Goal: Information Seeking & Learning: Check status

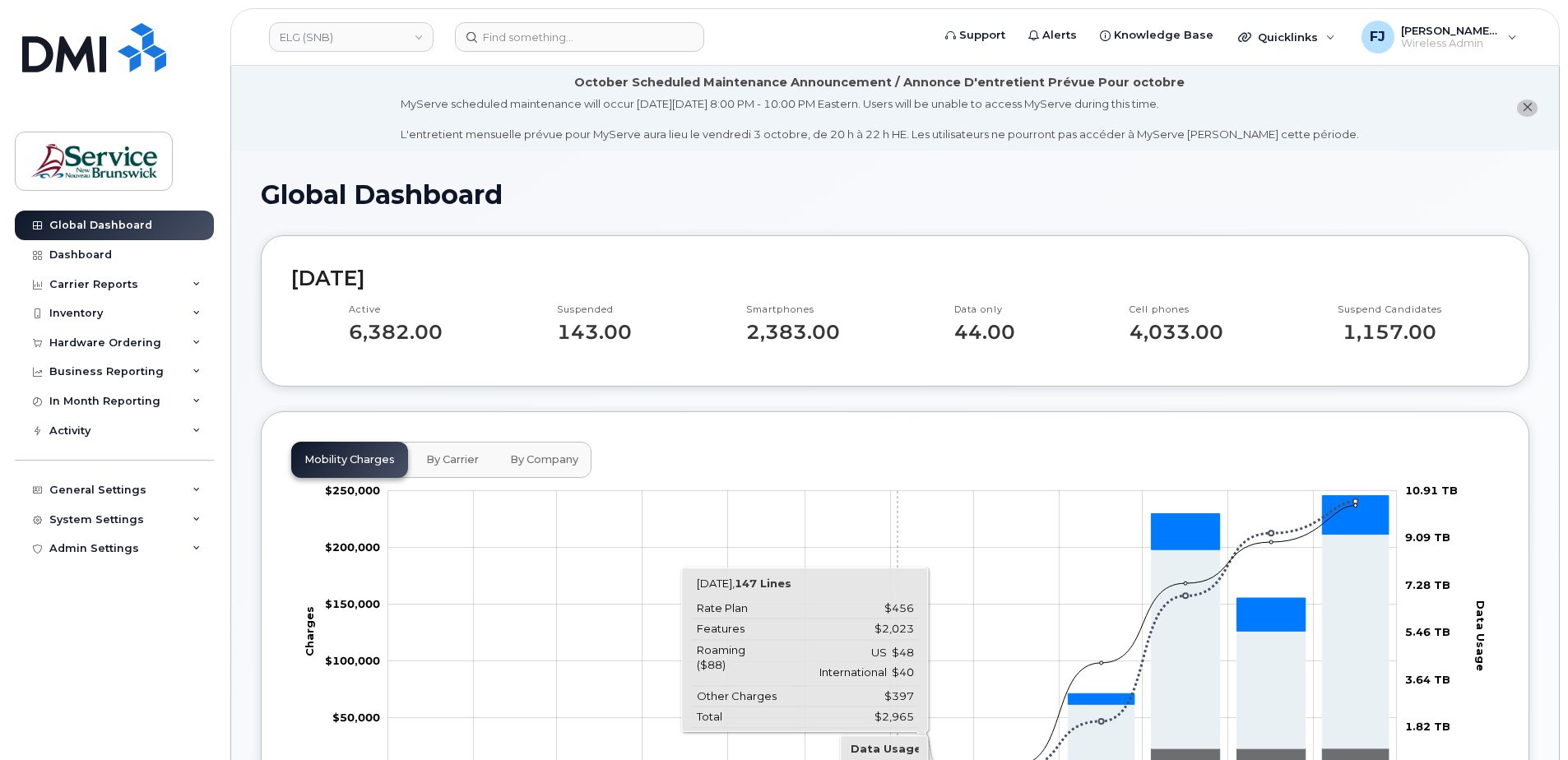
scroll to position [165, 0]
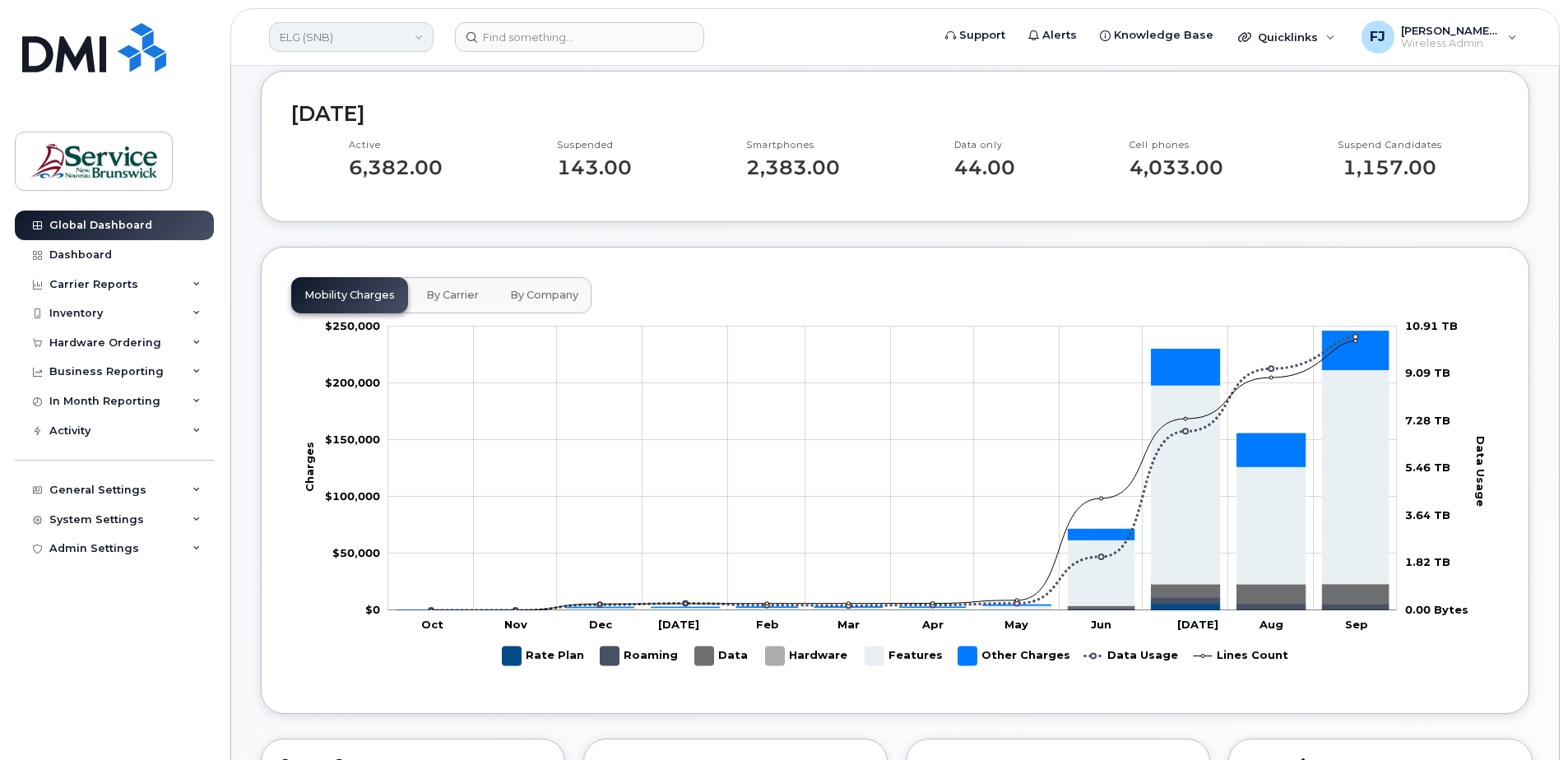
click at [324, 40] on link "ELG (SNB)" at bounding box center [351, 37] width 165 height 30
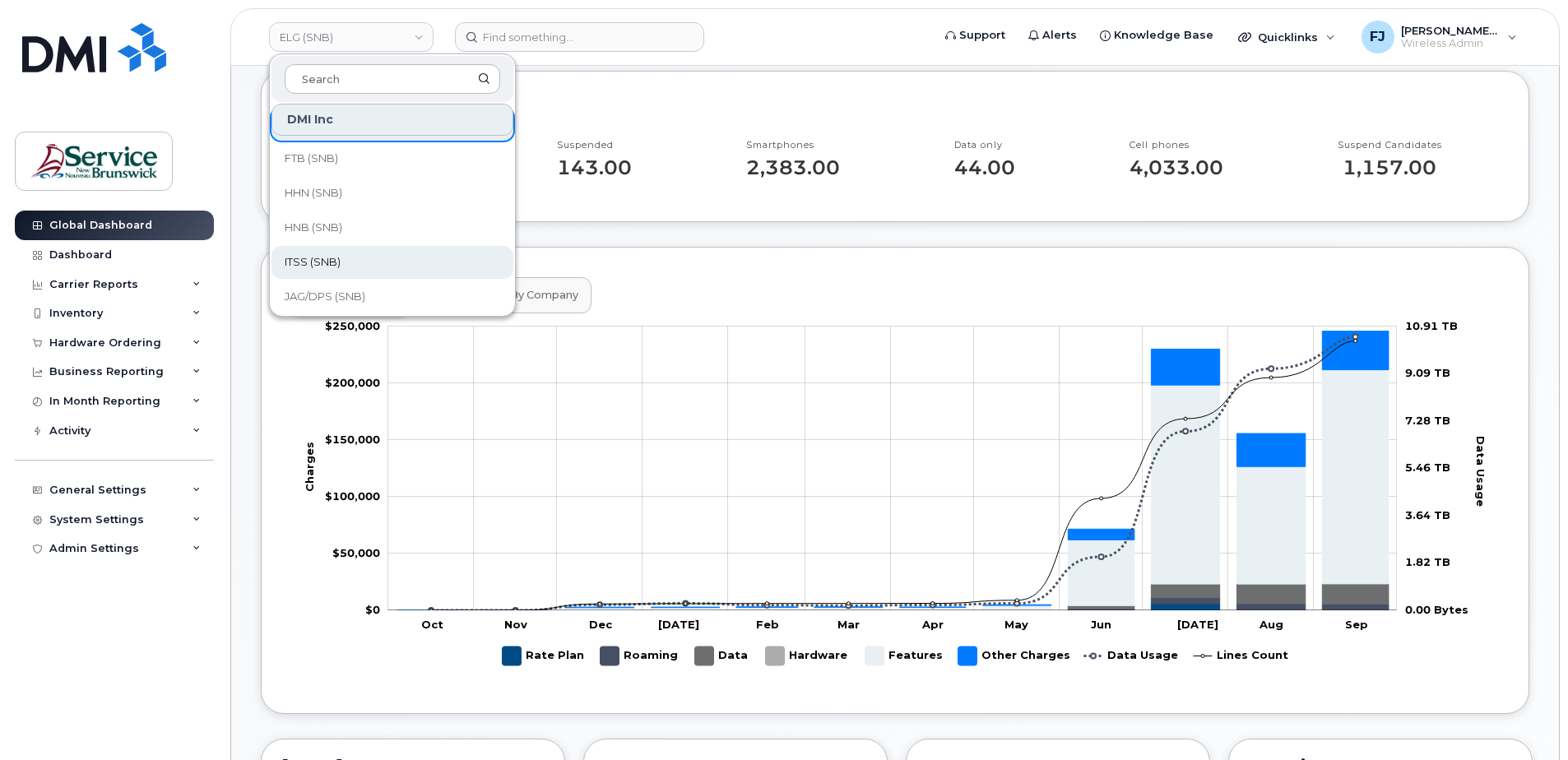
scroll to position [493, 0]
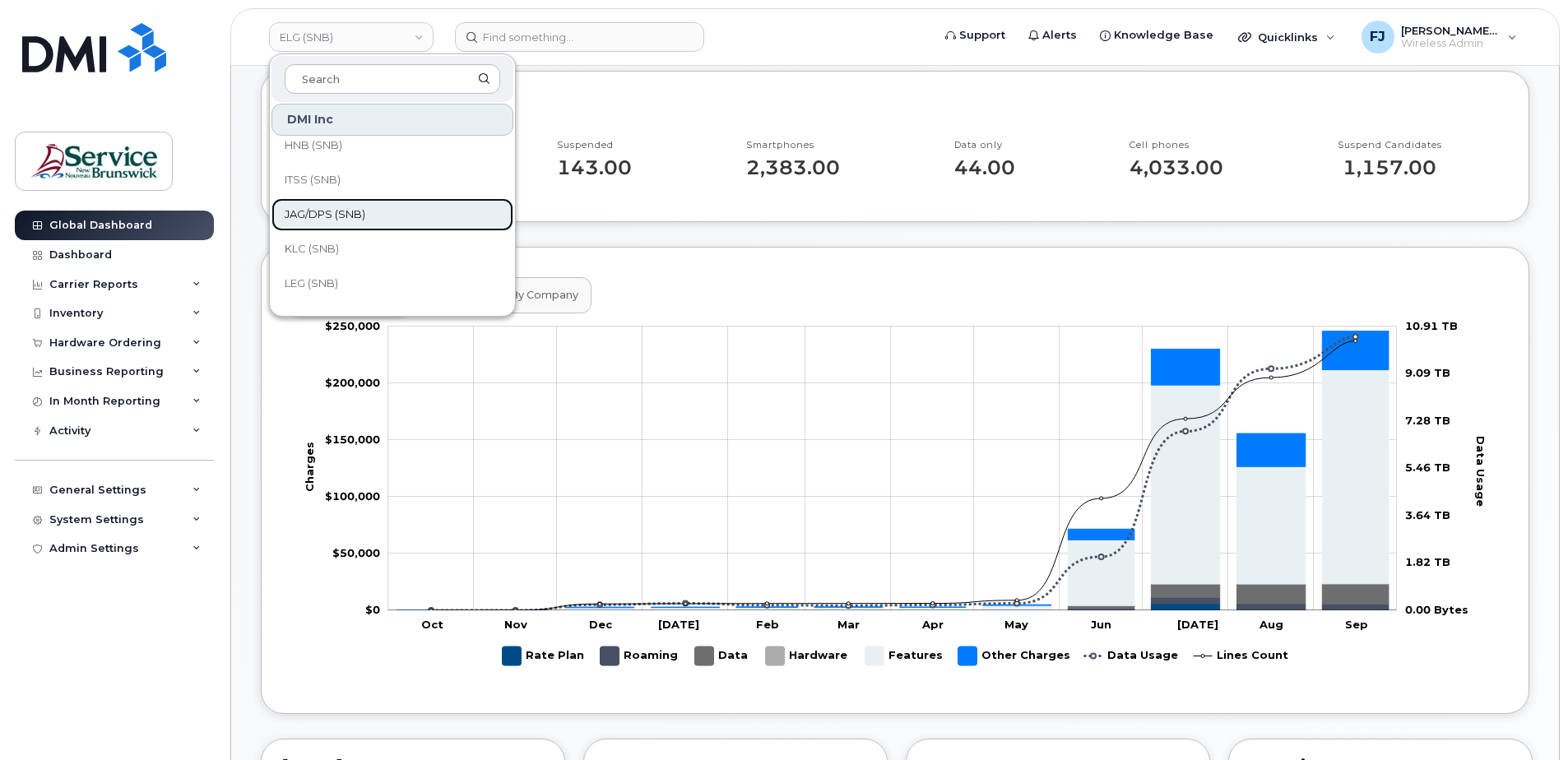
click at [347, 227] on link "JAG/DPS (SNB)" at bounding box center [392, 214] width 242 height 33
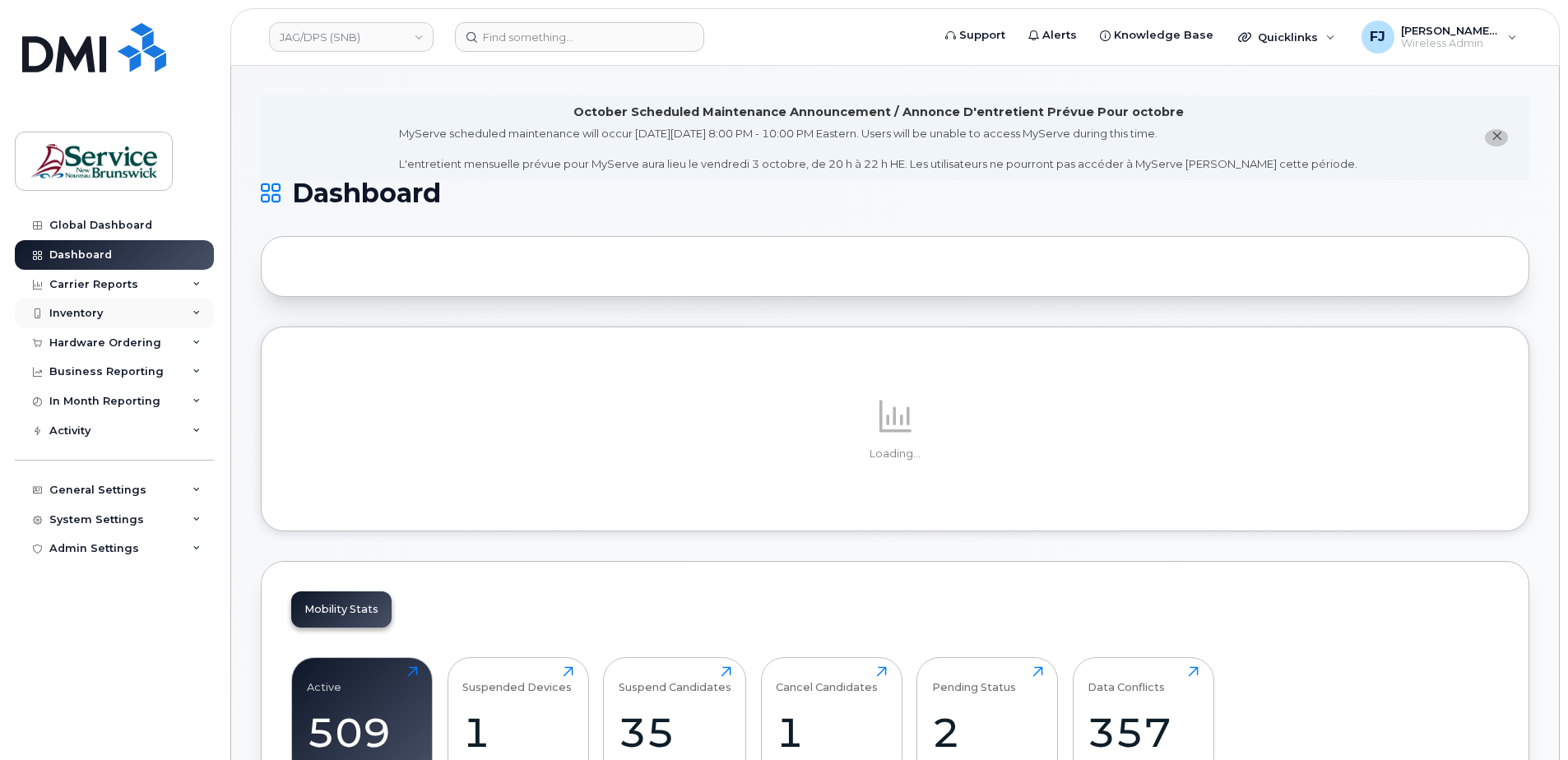
click at [169, 312] on div "Inventory" at bounding box center [114, 313] width 199 height 30
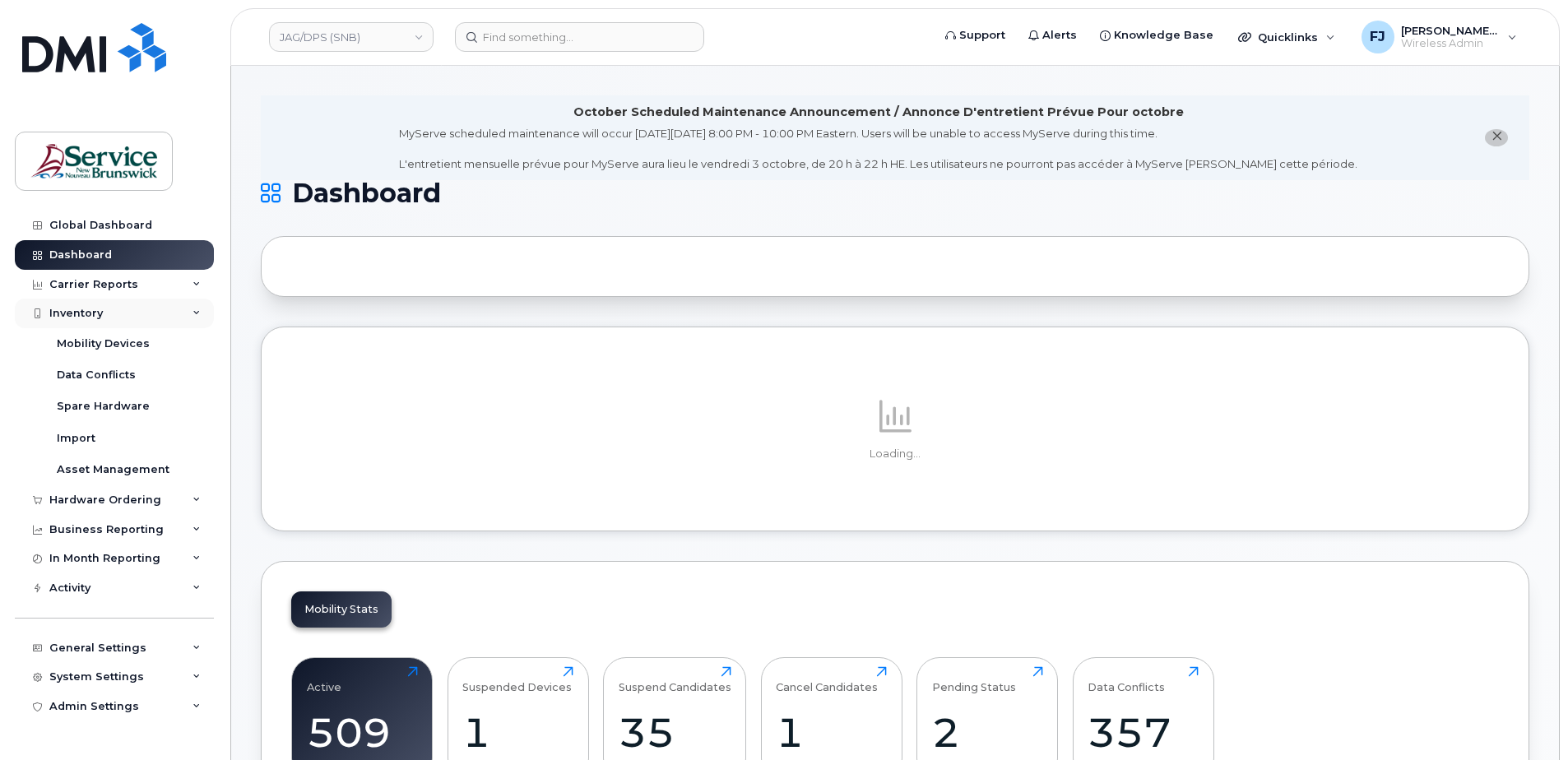
click at [169, 312] on div "Inventory" at bounding box center [114, 313] width 199 height 30
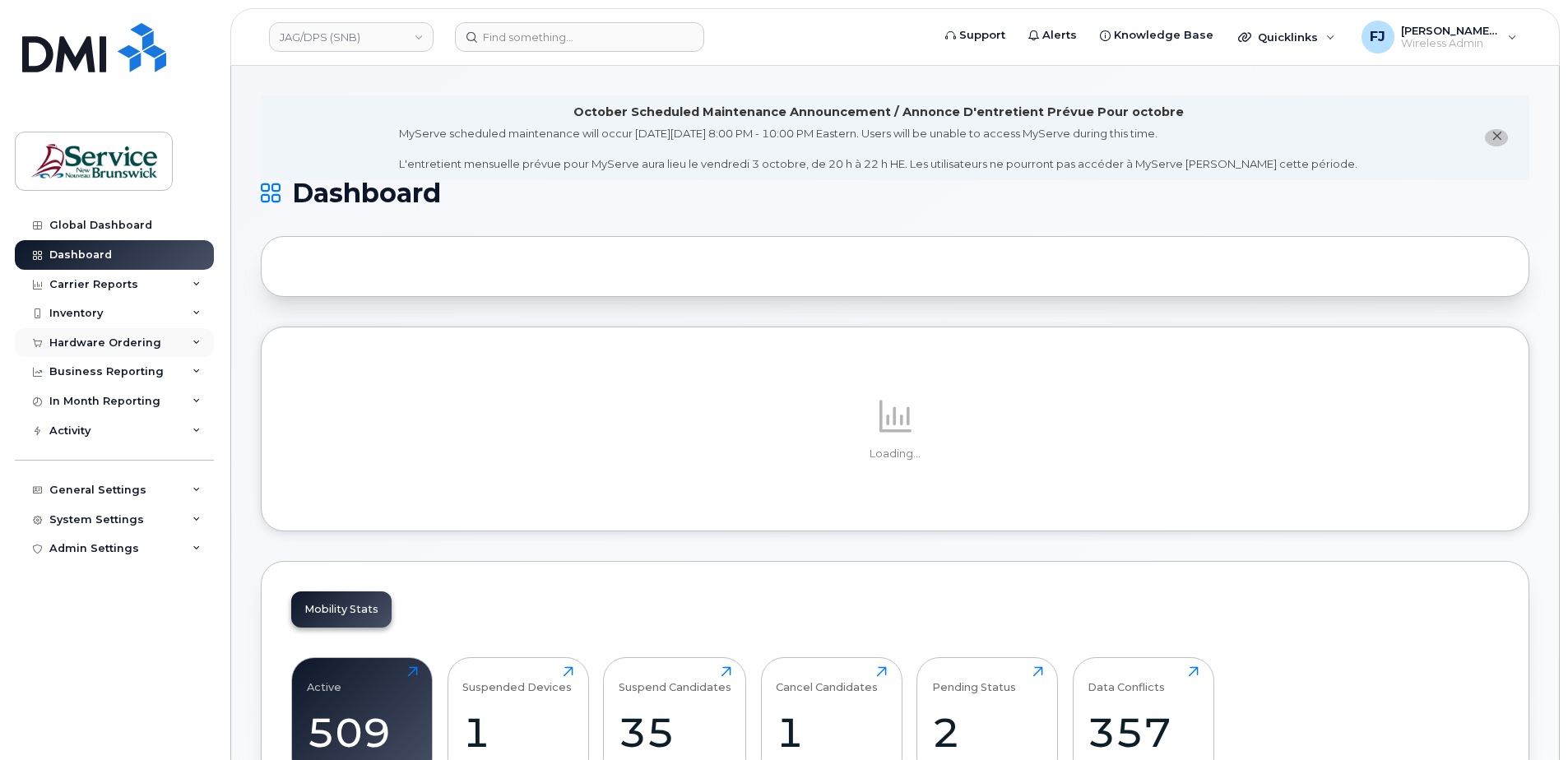
click at [180, 334] on div "Hardware Ordering" at bounding box center [114, 343] width 199 height 30
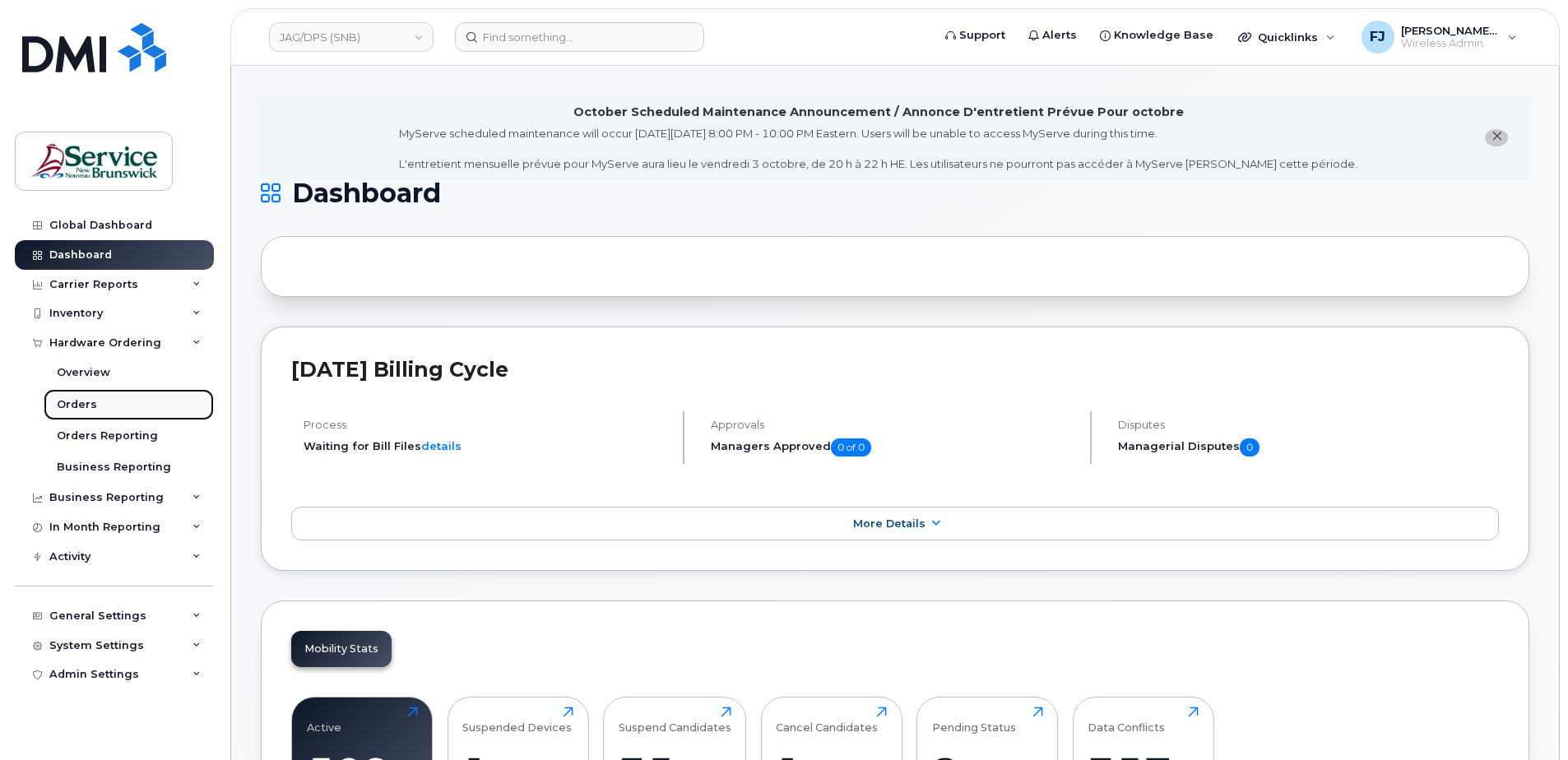
click at [153, 399] on link "Orders" at bounding box center [128, 404] width 170 height 31
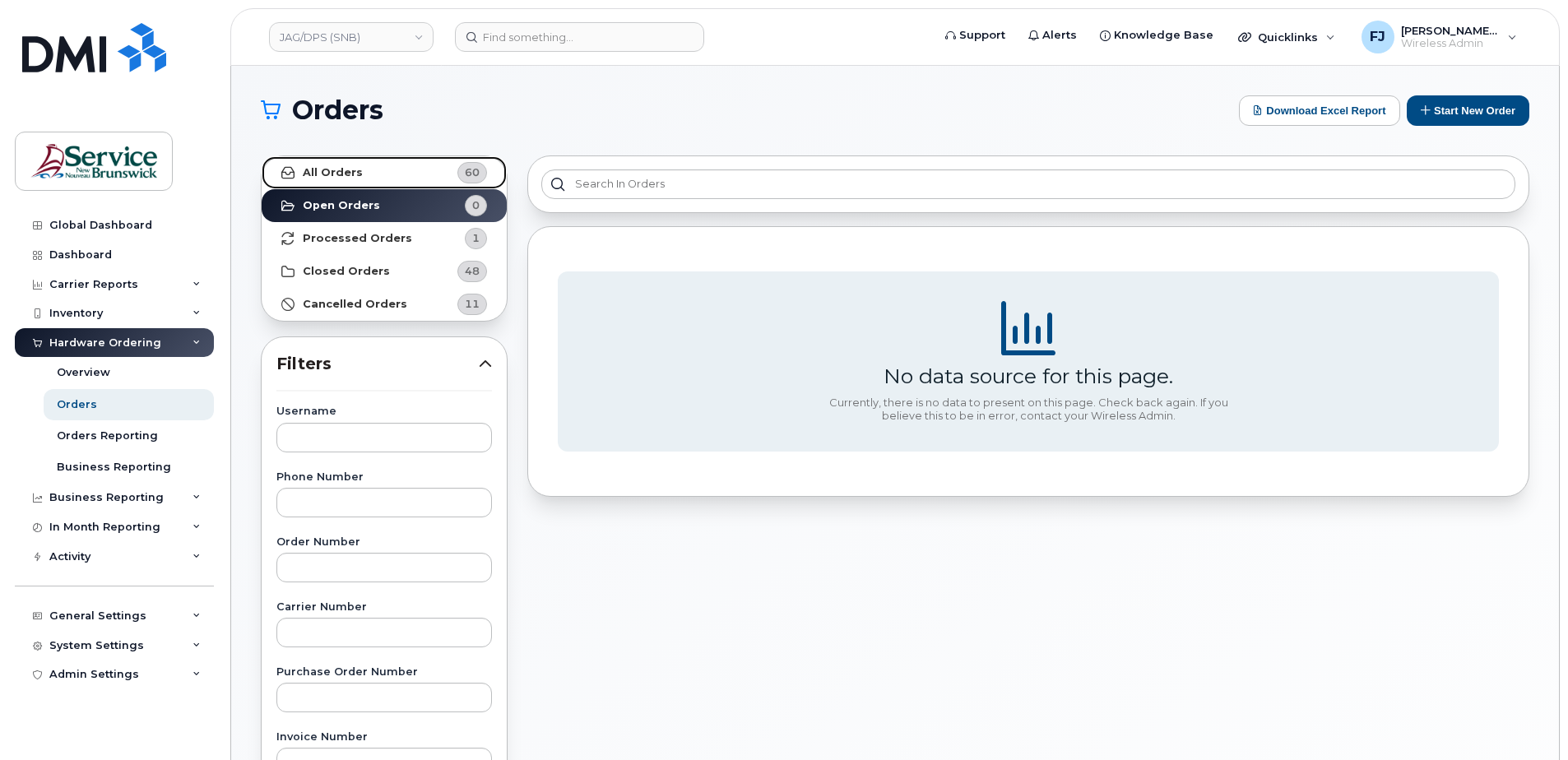
click at [345, 170] on strong "All Orders" at bounding box center [332, 173] width 60 height 13
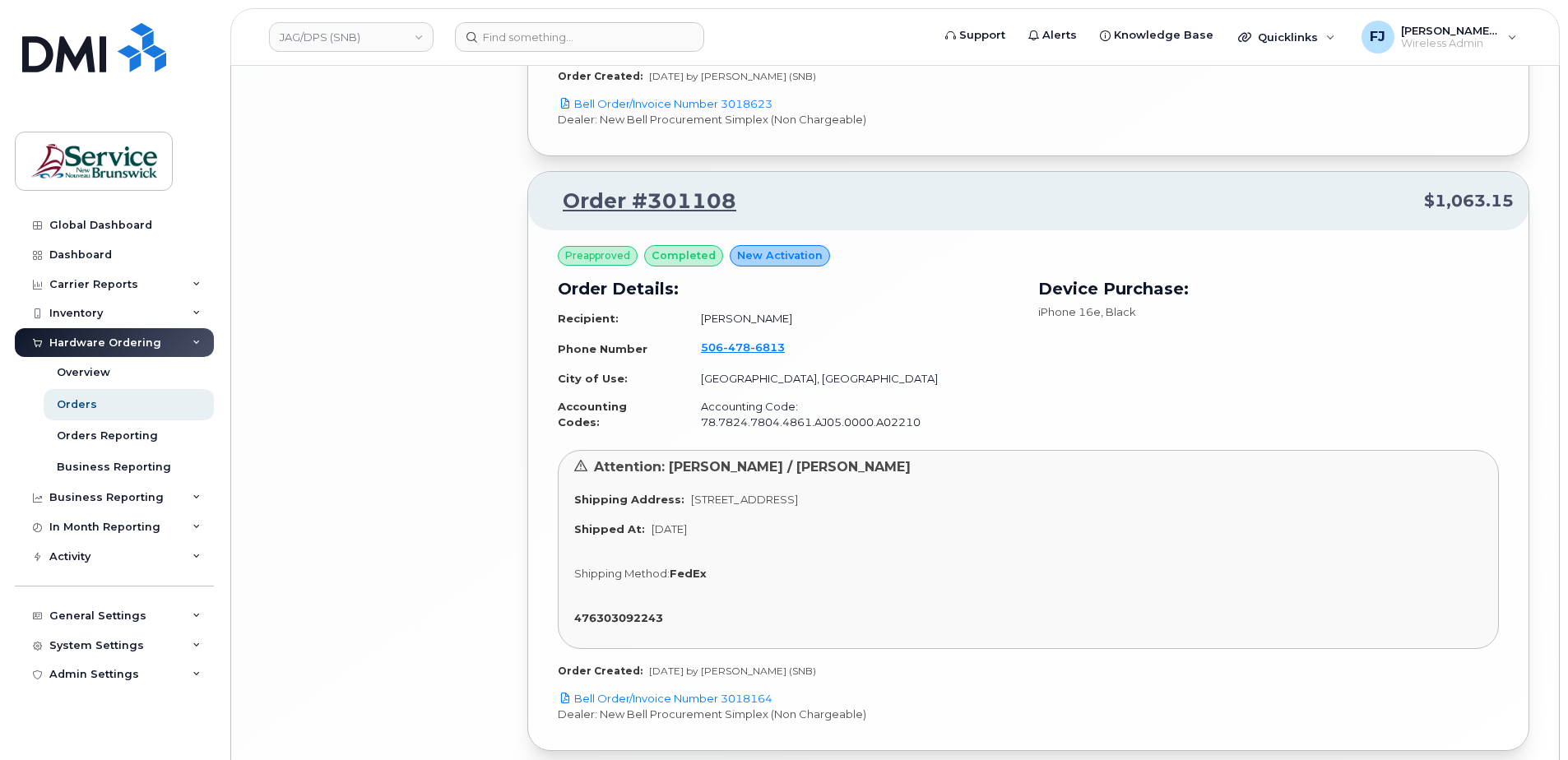
scroll to position [3708, 0]
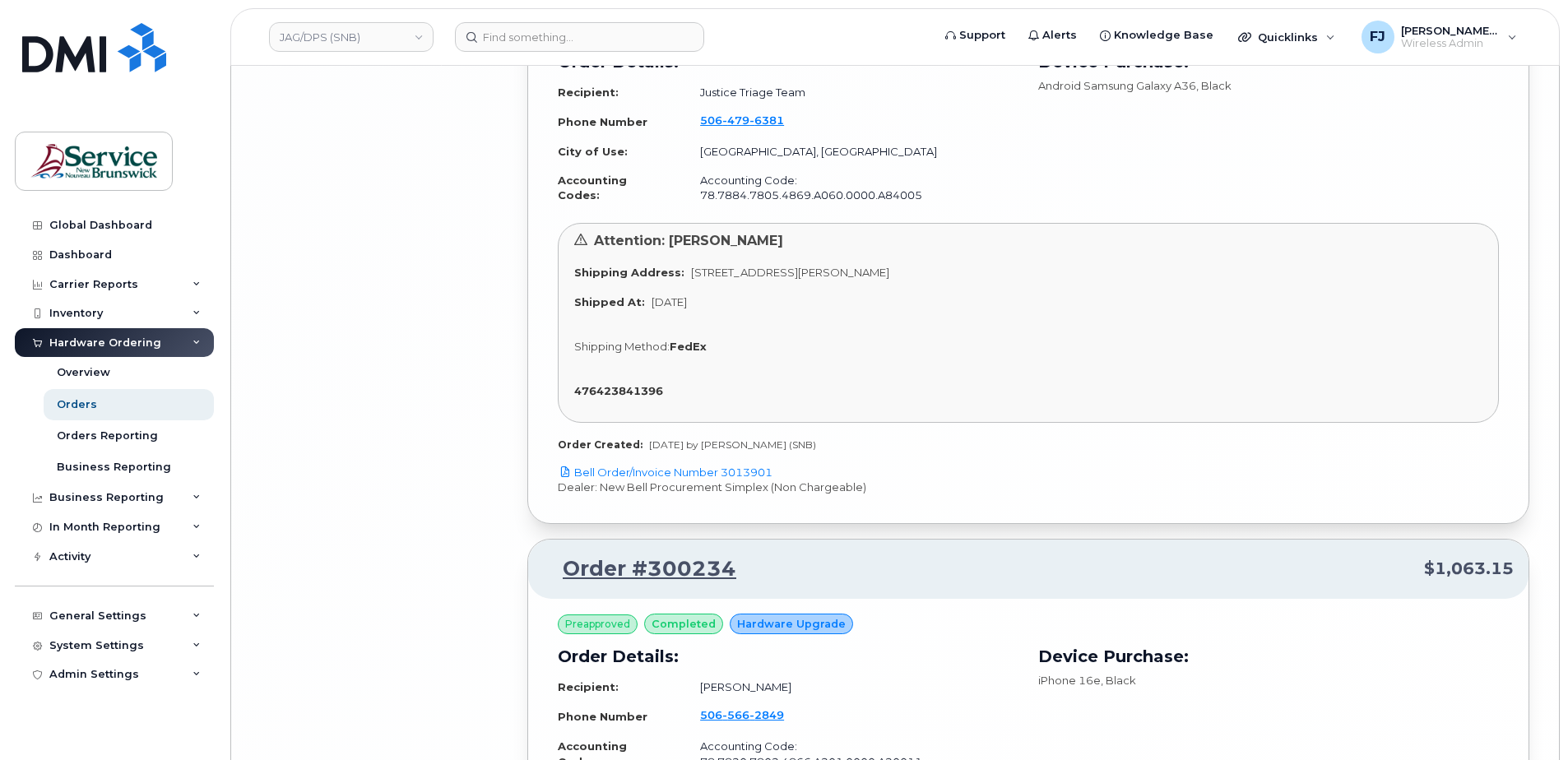
scroll to position [8285, 0]
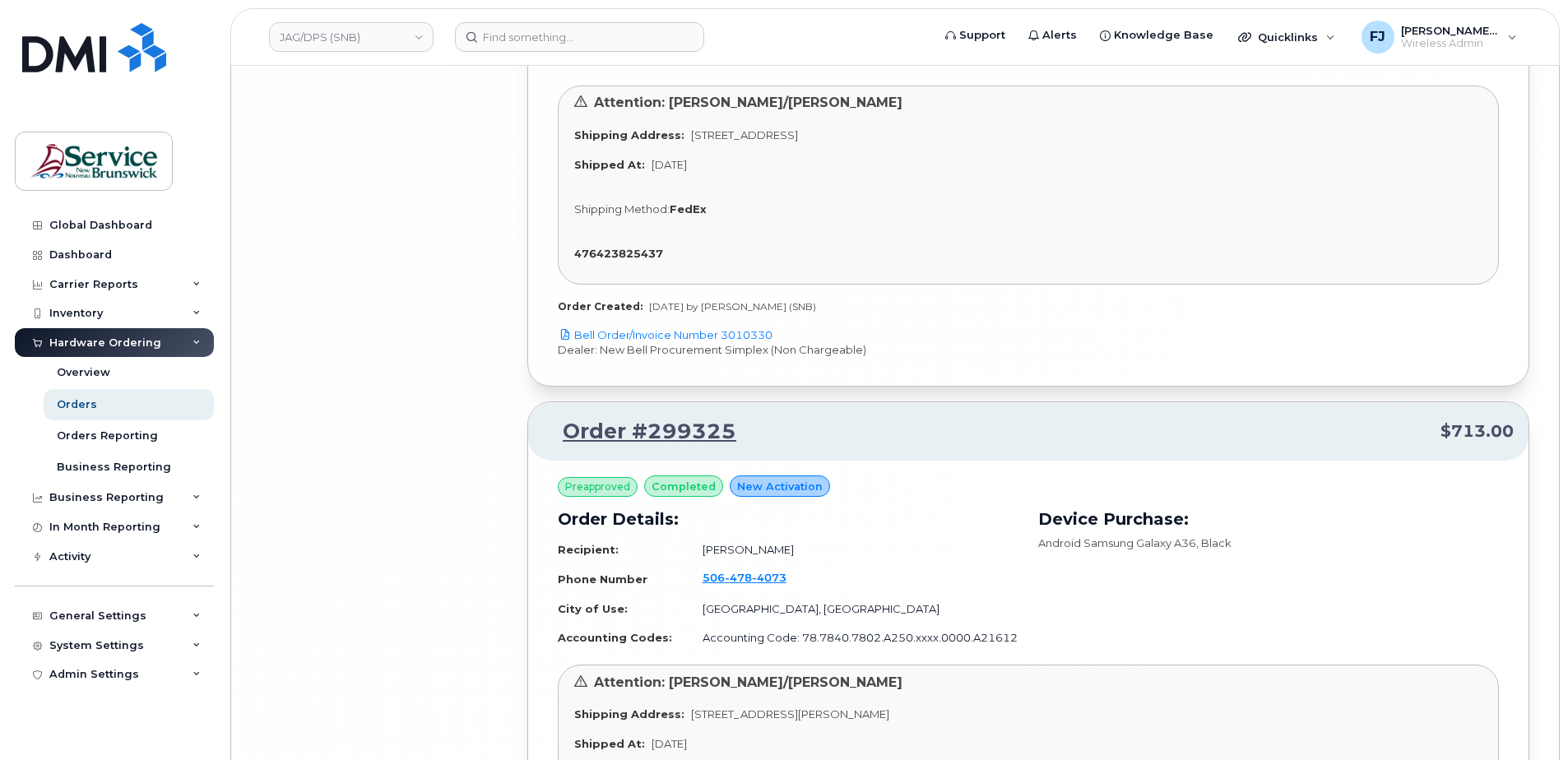
scroll to position [12435, 0]
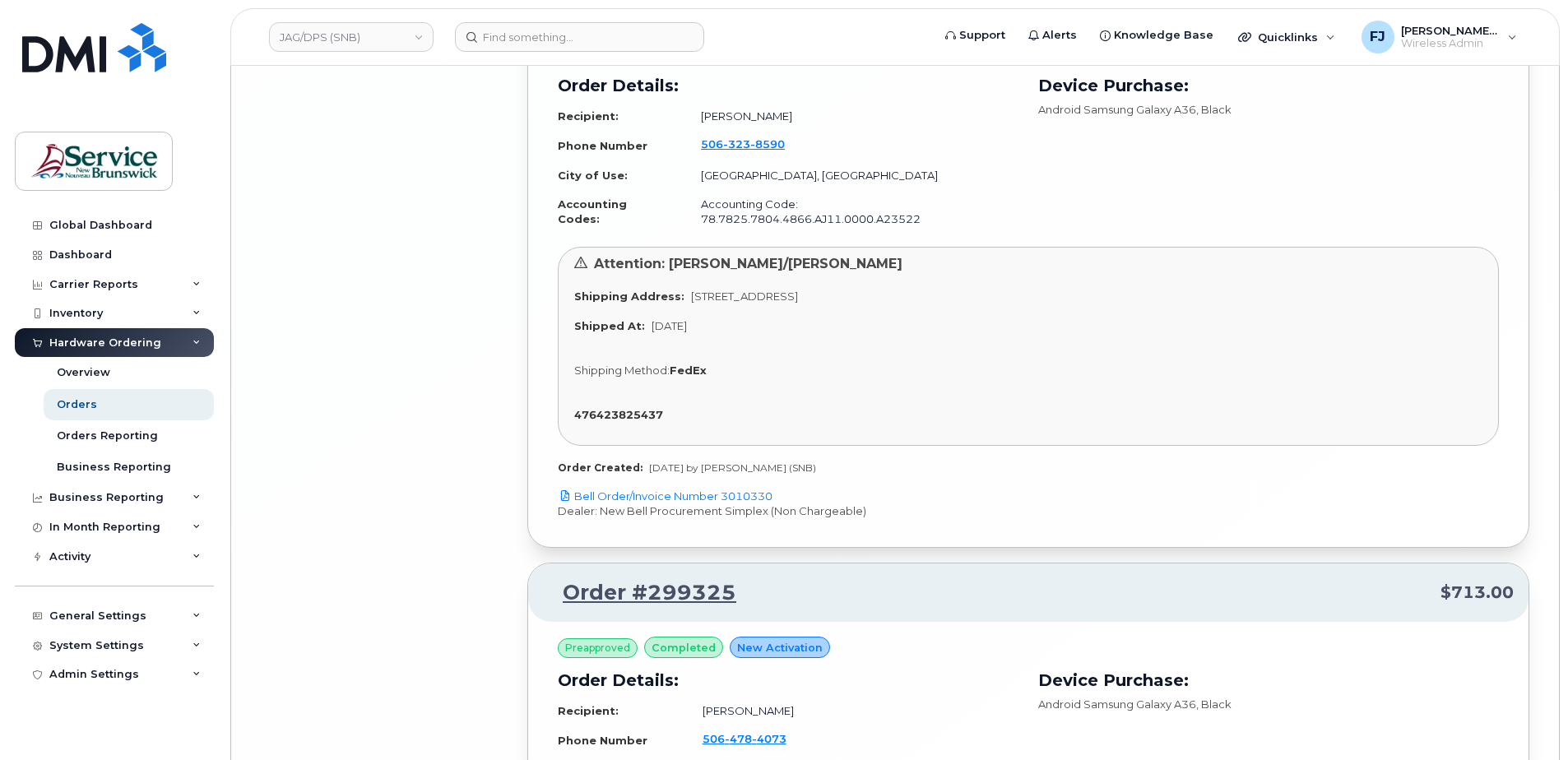
scroll to position [12024, 0]
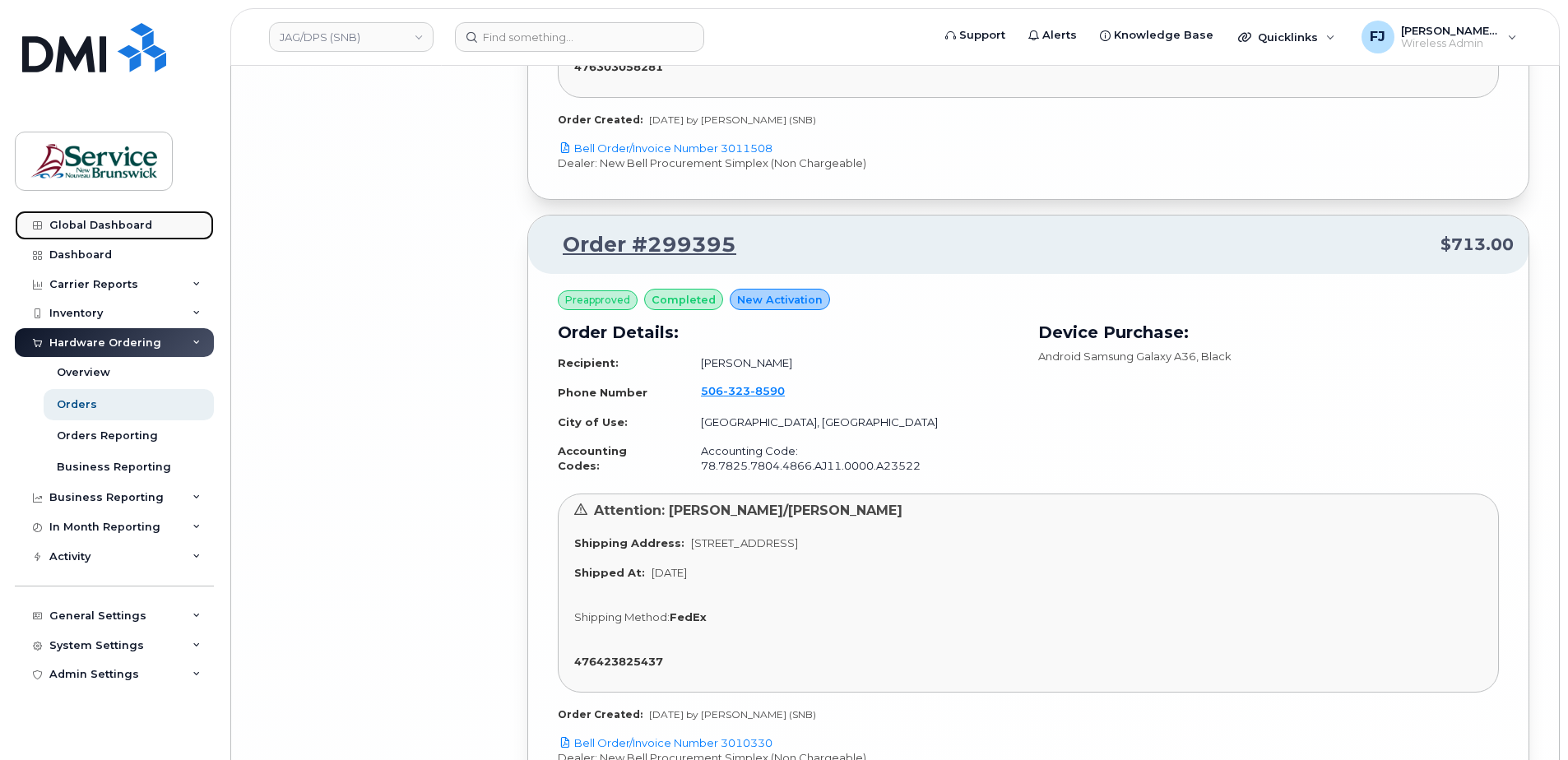
click at [89, 223] on div "Global Dashboard" at bounding box center [101, 225] width 103 height 13
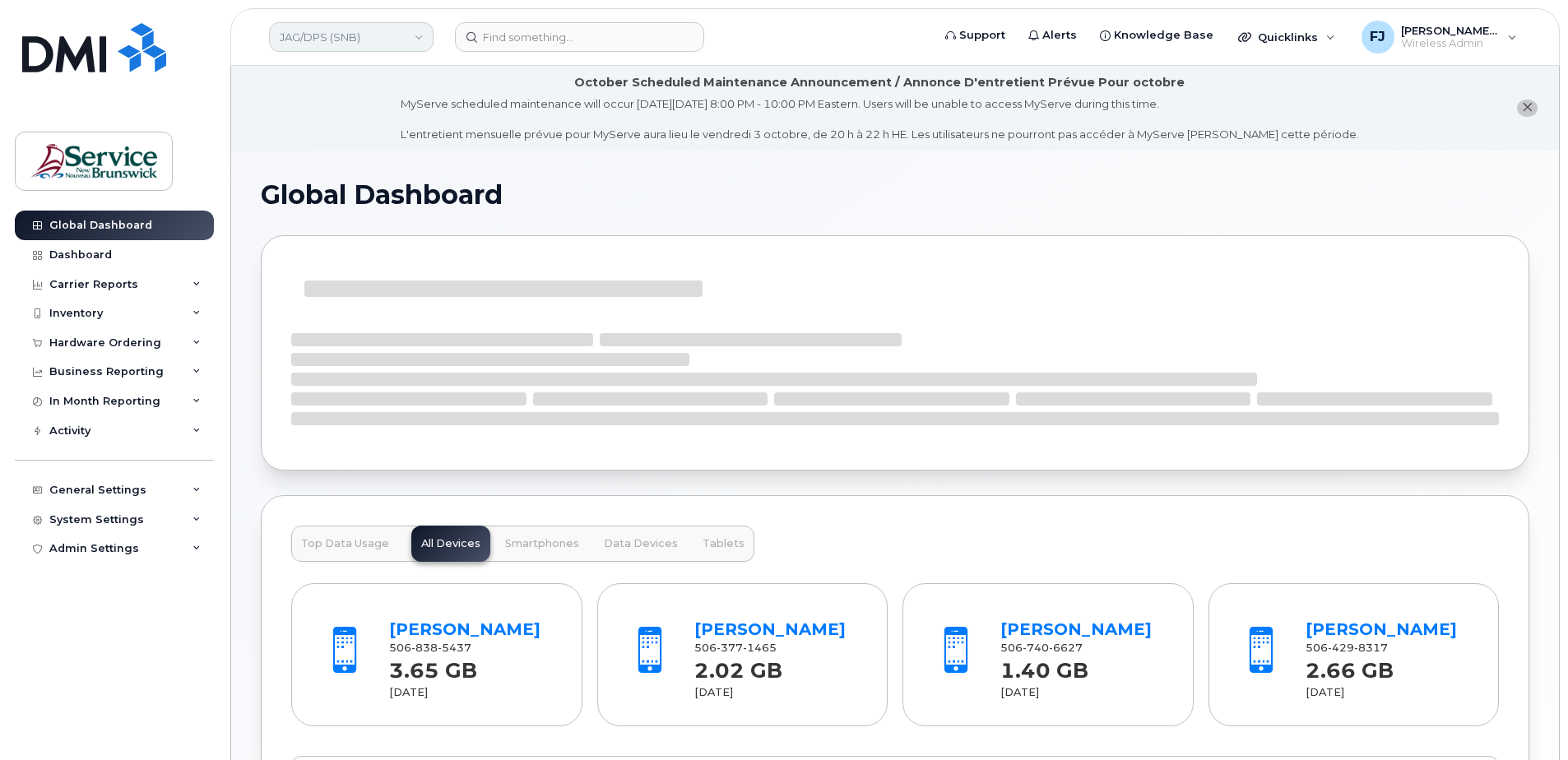
click at [366, 37] on link "JAG/DPS (SNB)" at bounding box center [351, 37] width 165 height 30
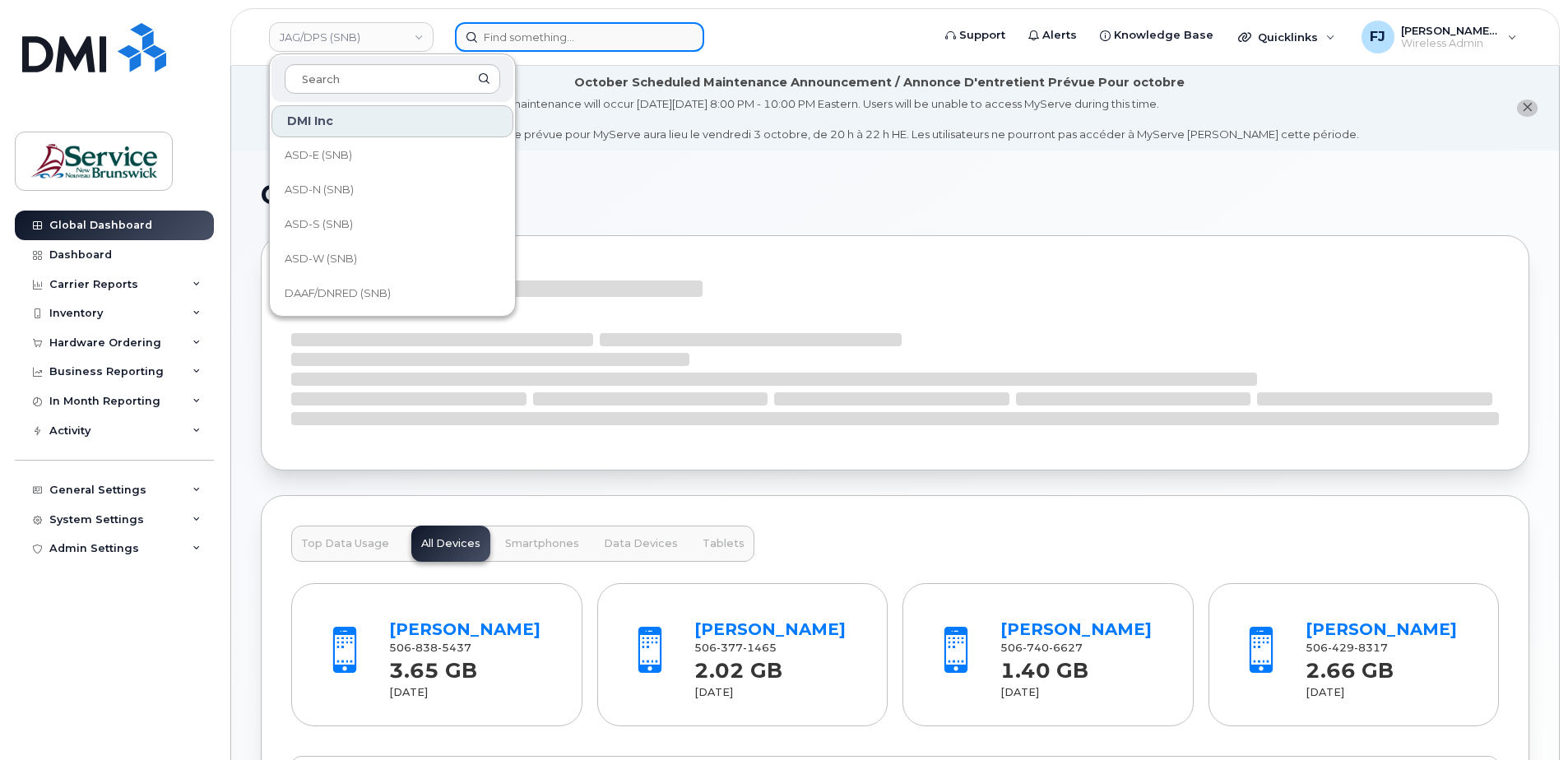
click at [486, 28] on input at bounding box center [580, 37] width 249 height 30
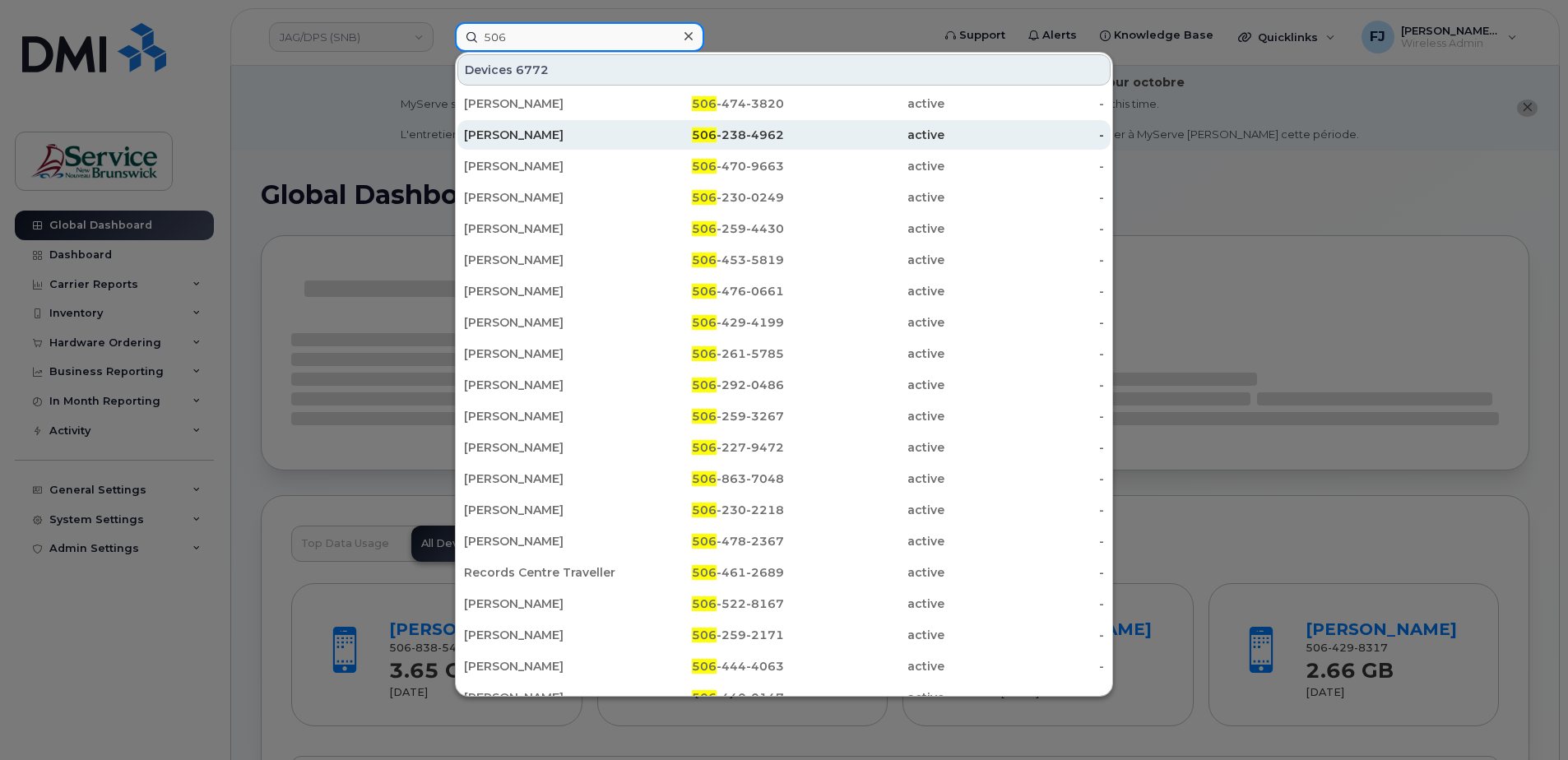
type input "506"
click at [586, 142] on div "Tara Chislett" at bounding box center [544, 134] width 160 height 17
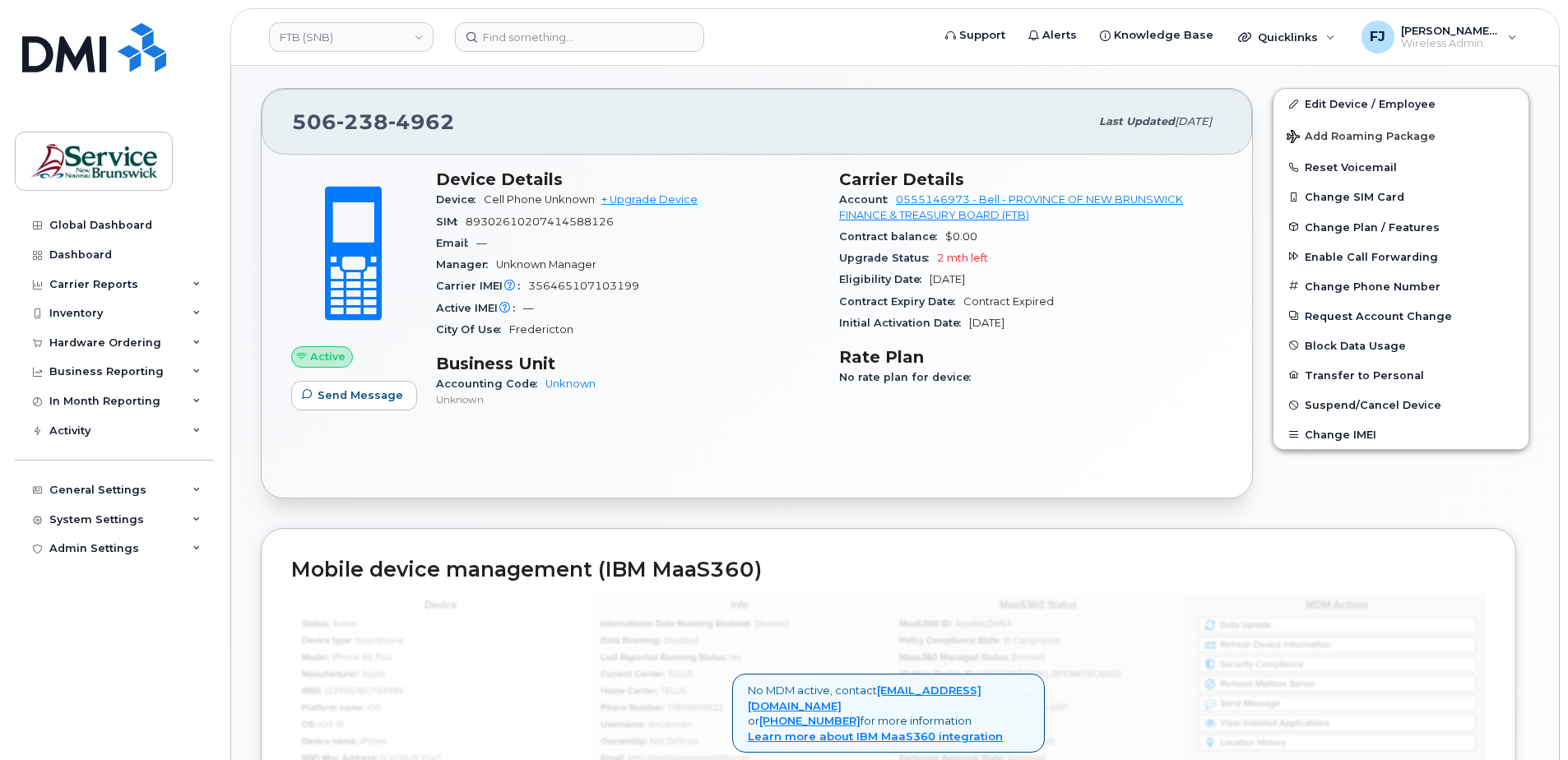
scroll to position [411, 0]
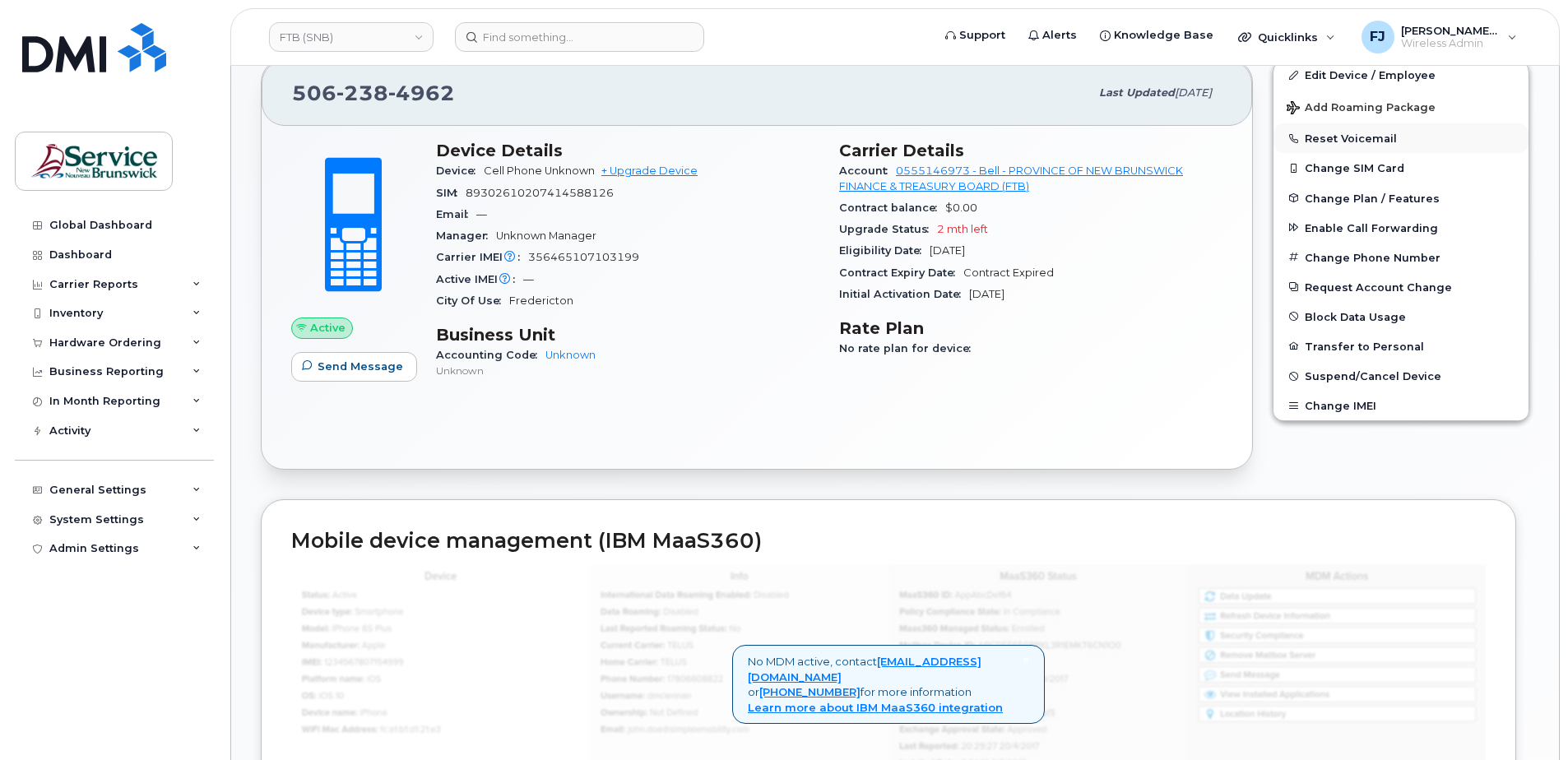
click at [1332, 137] on button "Reset Voicemail" at bounding box center [1401, 139] width 255 height 30
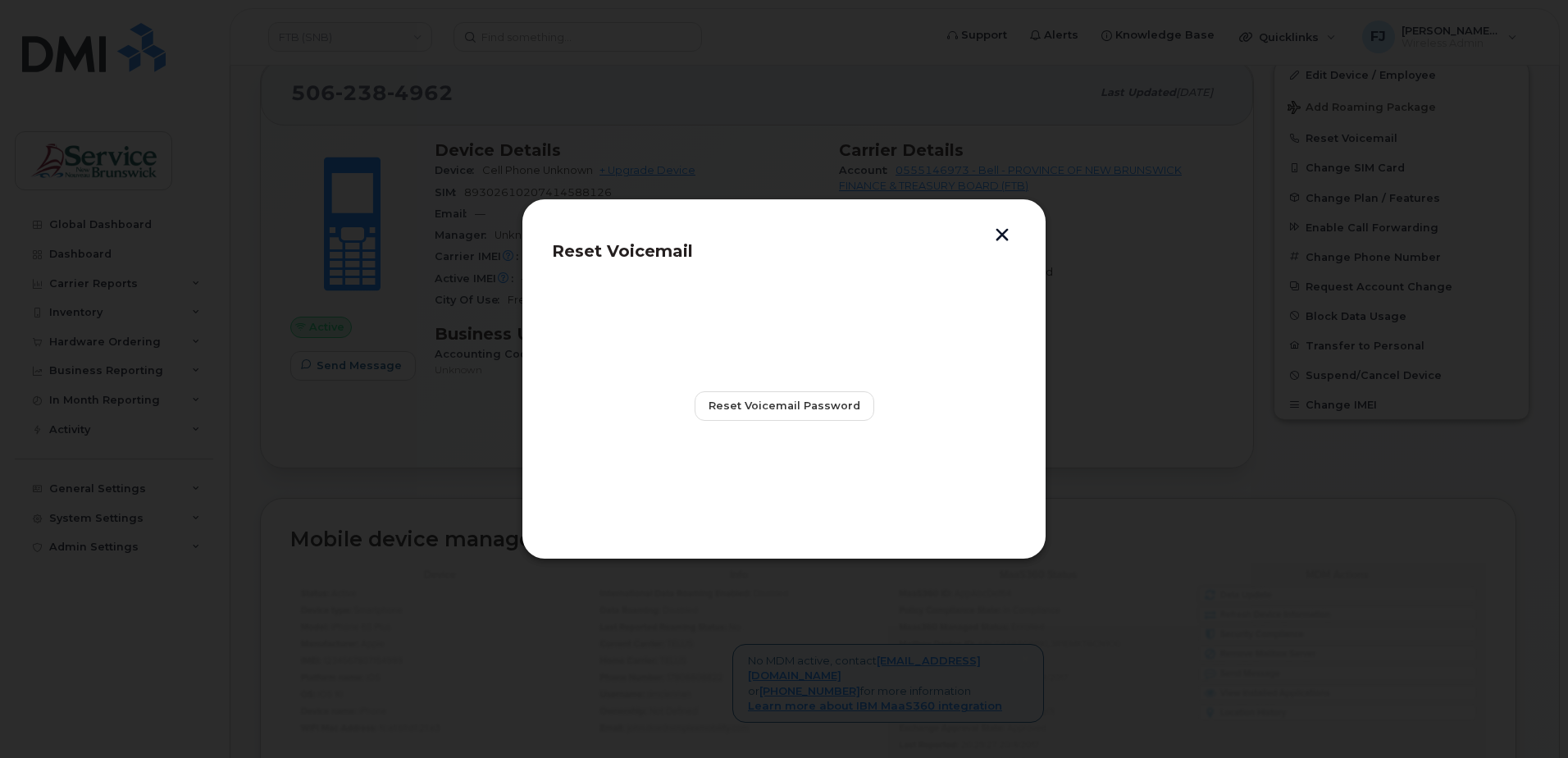
click at [995, 234] on button "button" at bounding box center [1002, 236] width 24 height 17
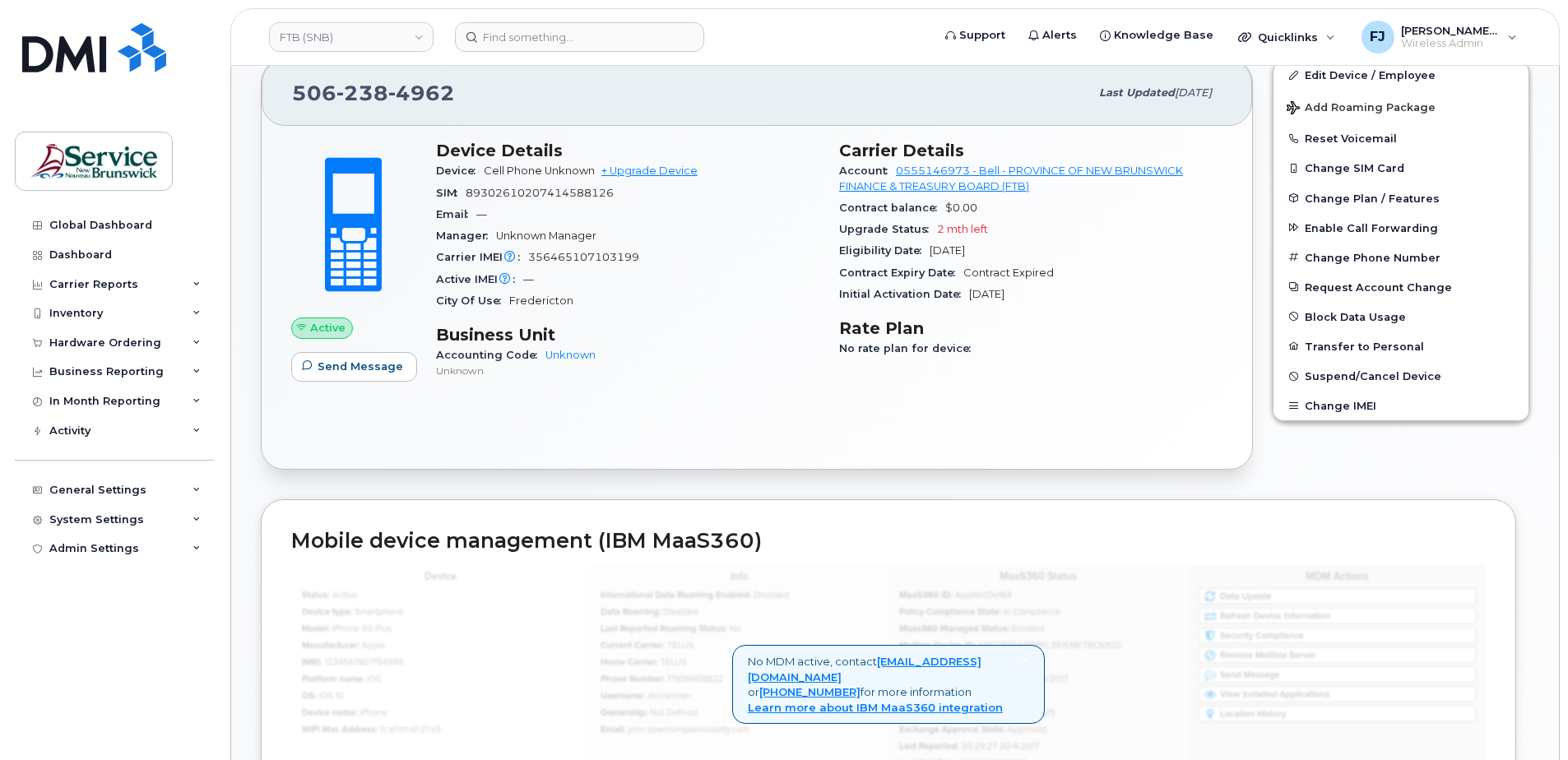
click at [633, 411] on div "Active Send Message Device Details Device Cell Phone Unknown + Upgrade Device S…" at bounding box center [757, 296] width 991 height 342
click at [352, 37] on link "FTB (SNB)" at bounding box center [351, 37] width 165 height 30
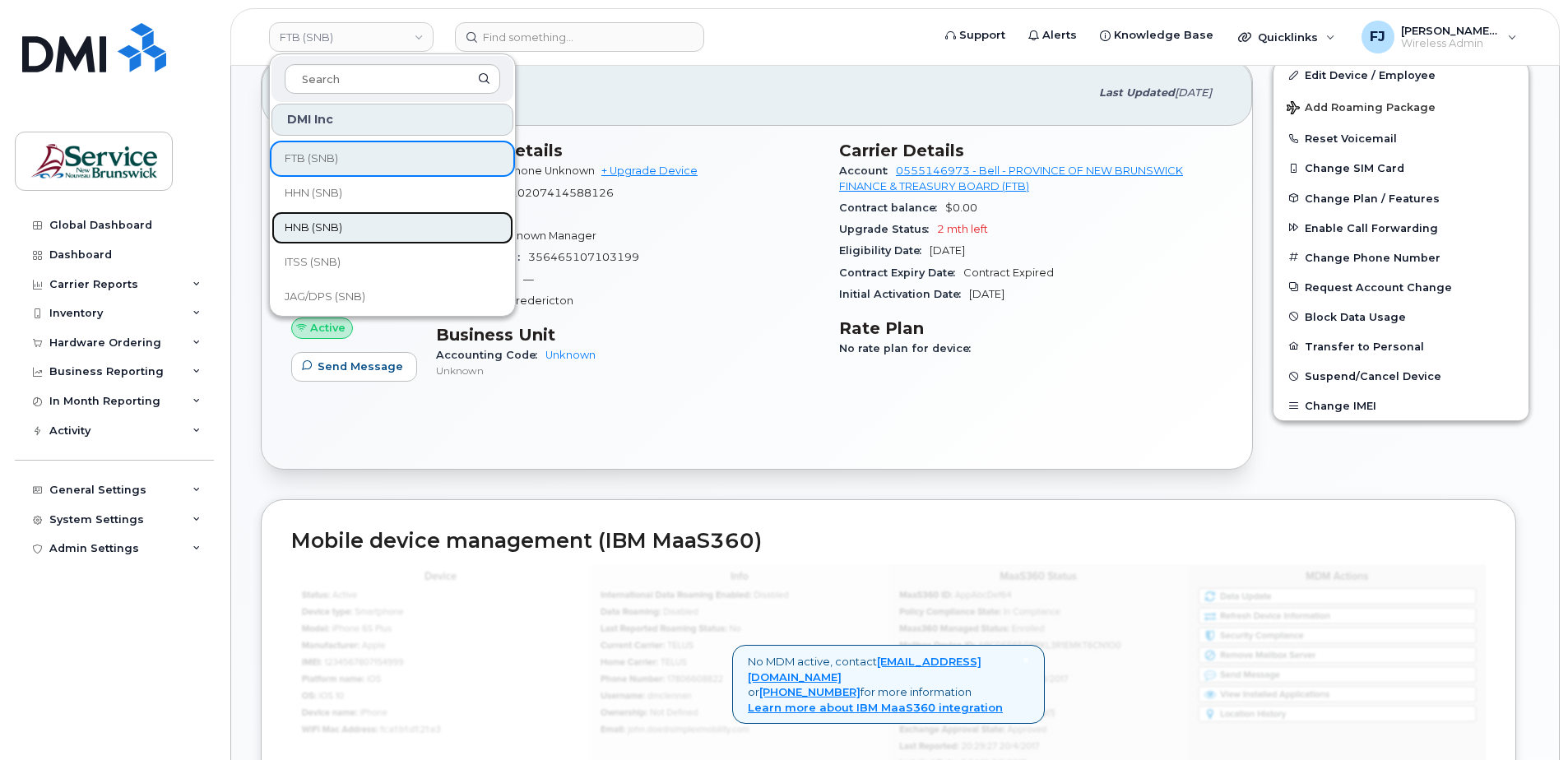
click at [364, 219] on link "HNB (SNB)" at bounding box center [392, 227] width 242 height 33
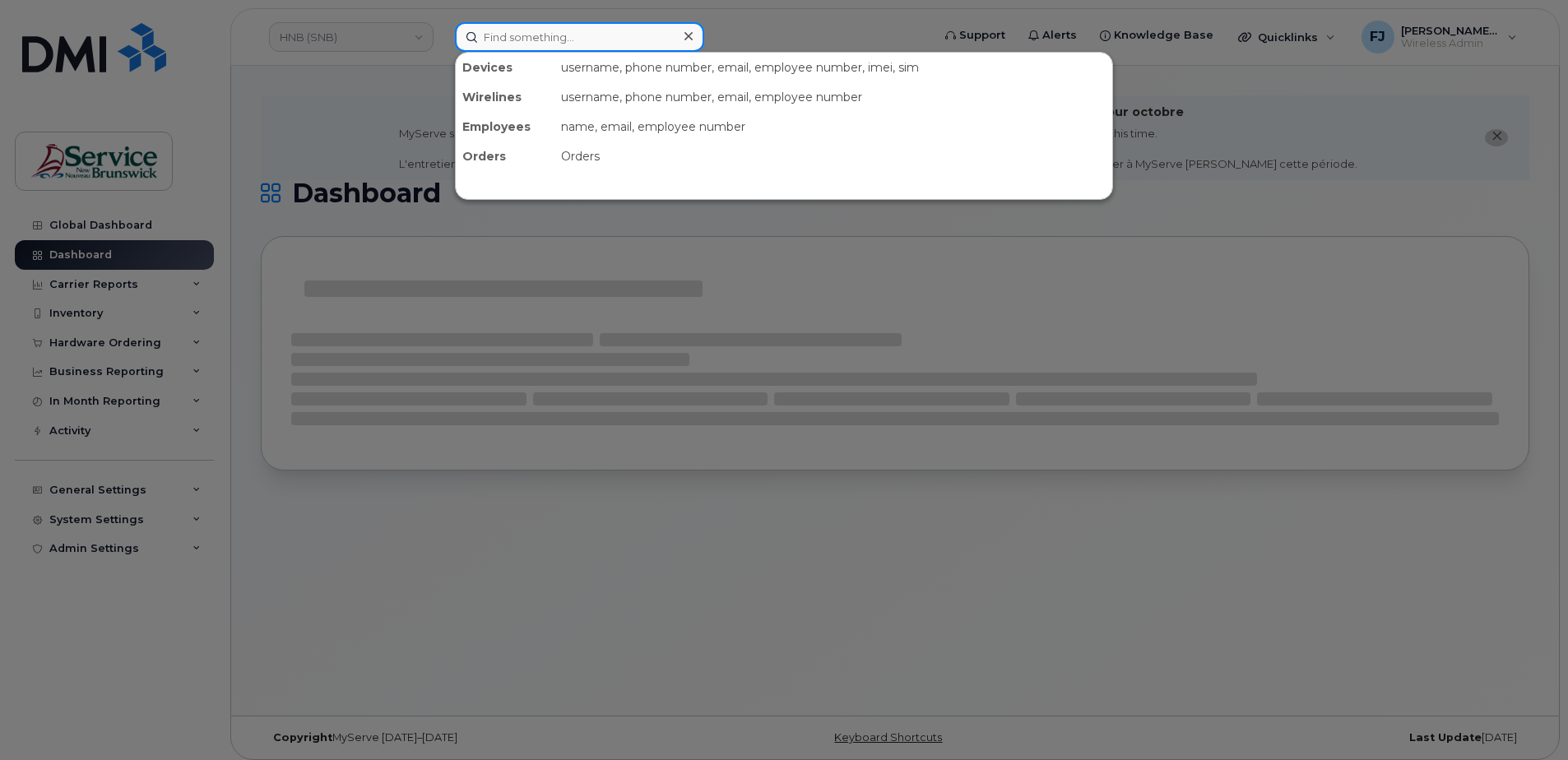
paste input "5062593309"
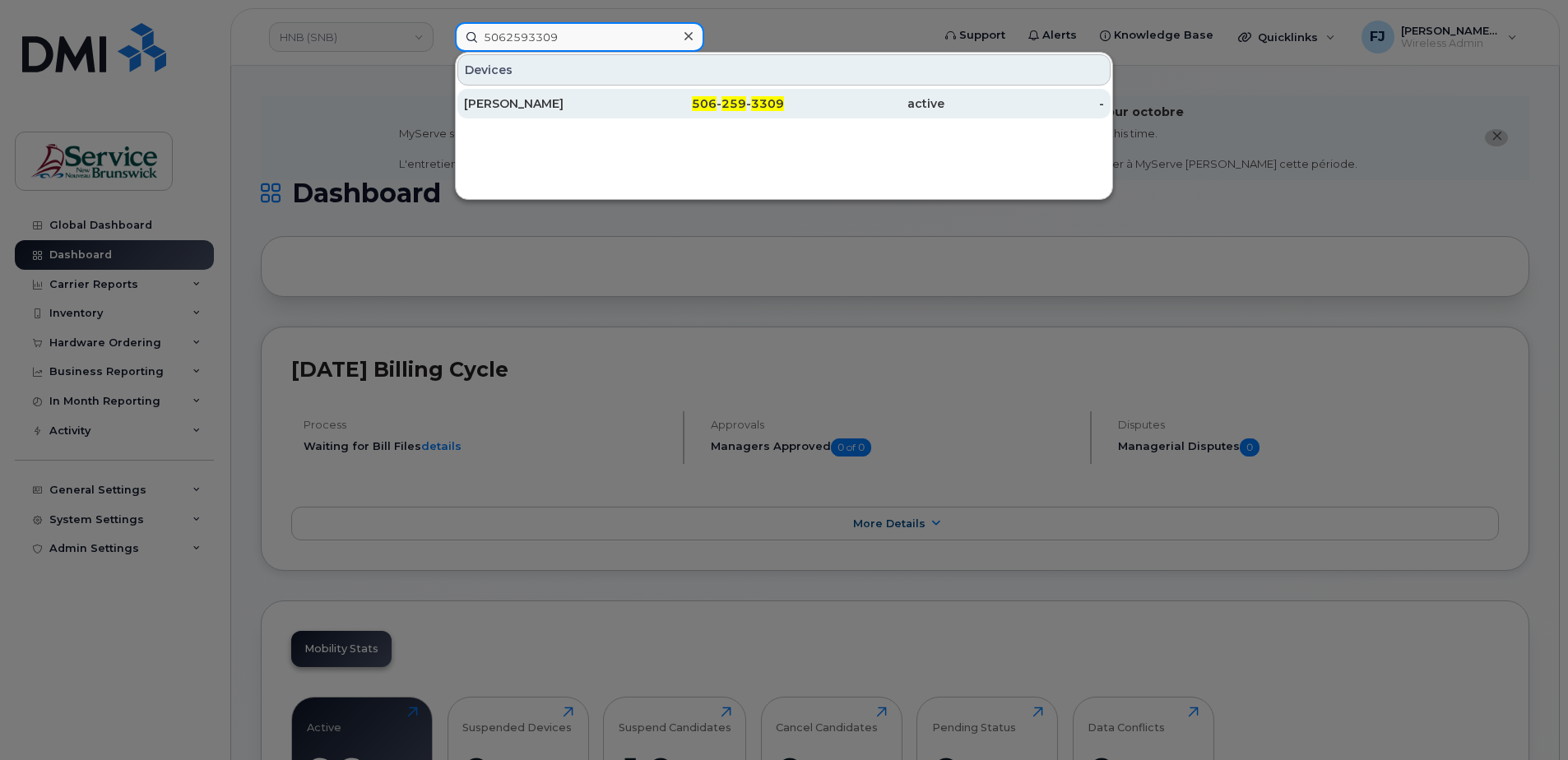
type input "5062593309"
click at [569, 101] on div "[PERSON_NAME]" at bounding box center [544, 103] width 160 height 17
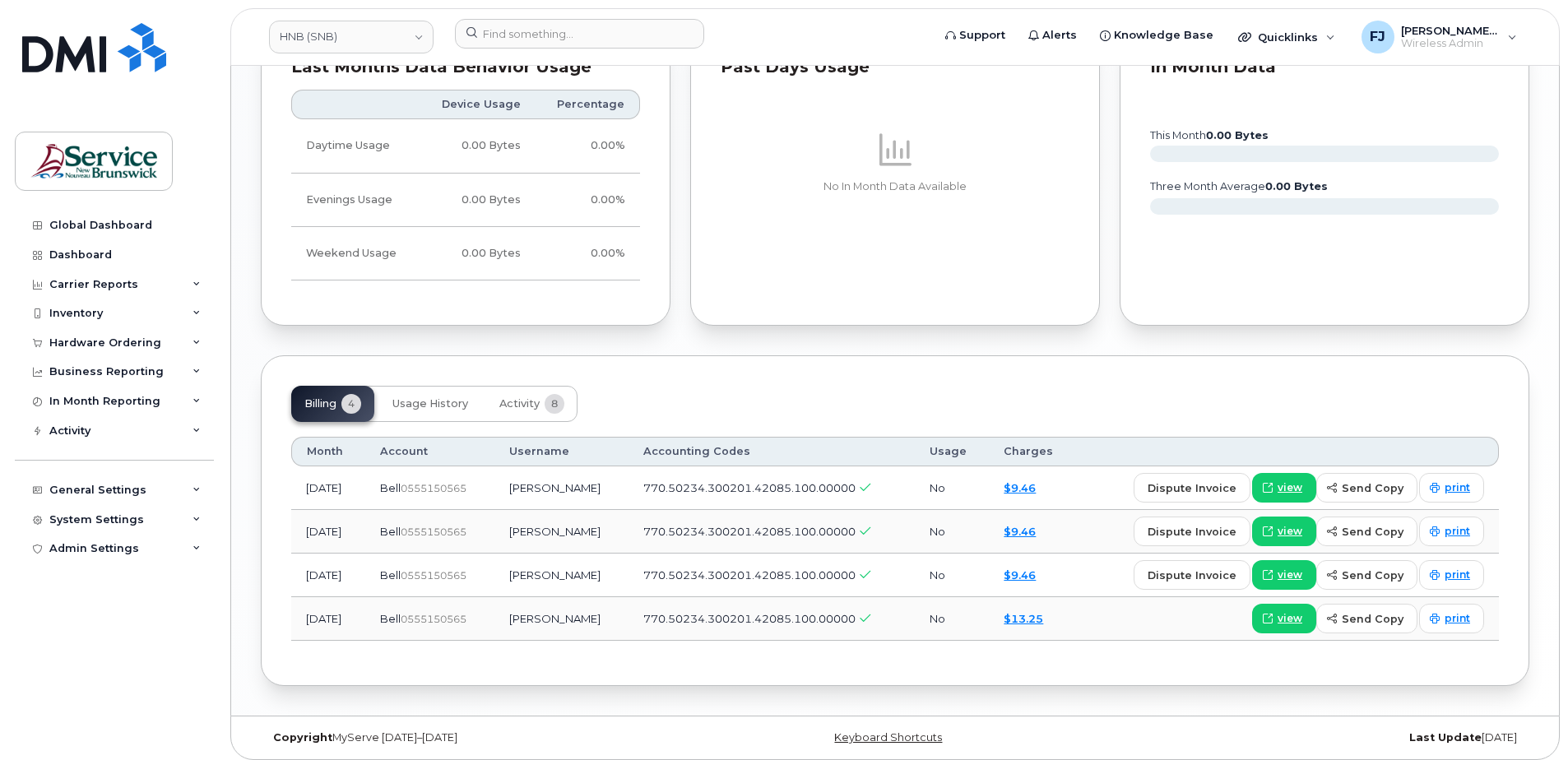
scroll to position [1446, 0]
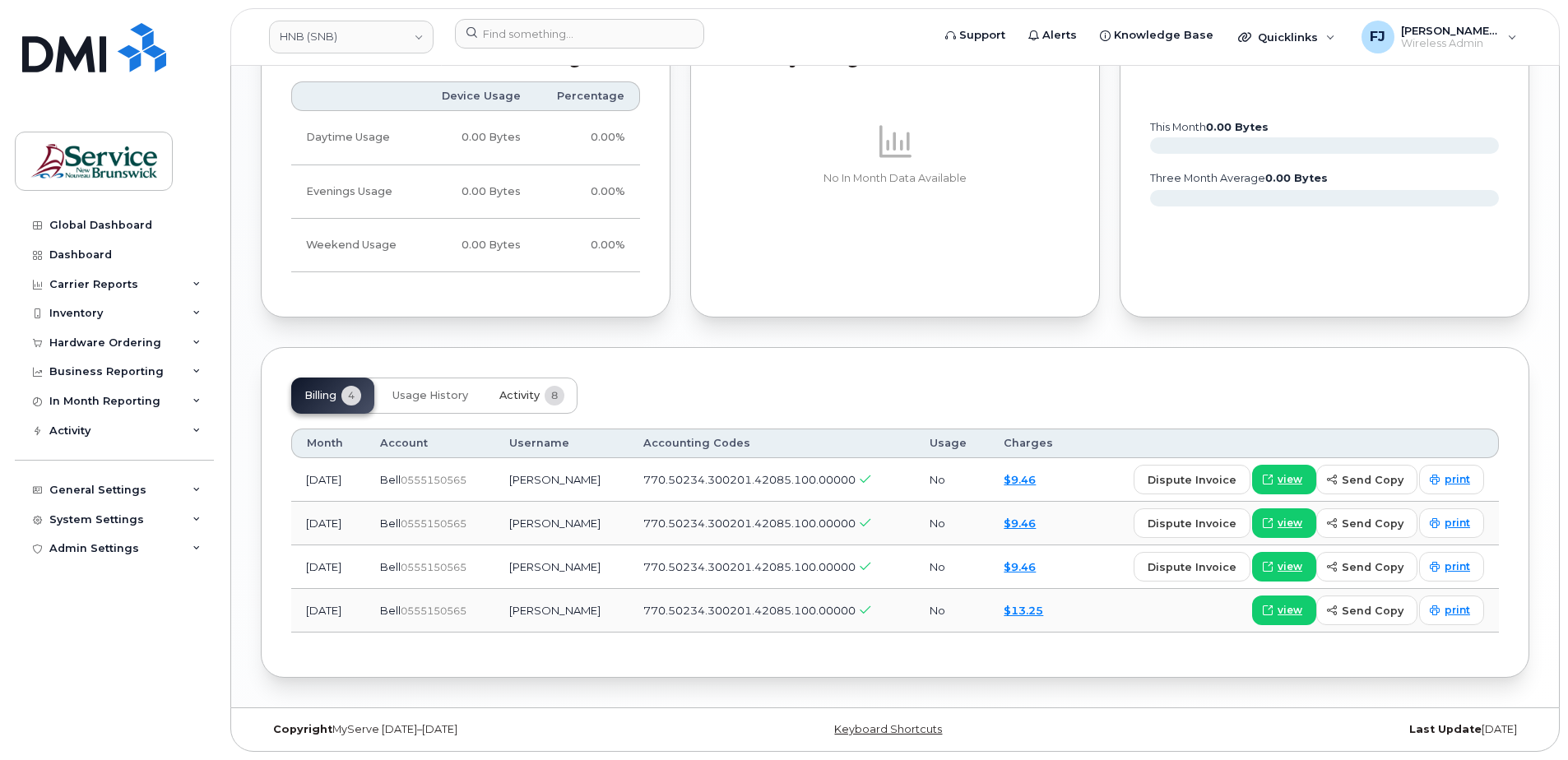
click at [505, 386] on button "Activity 8" at bounding box center [532, 396] width 92 height 37
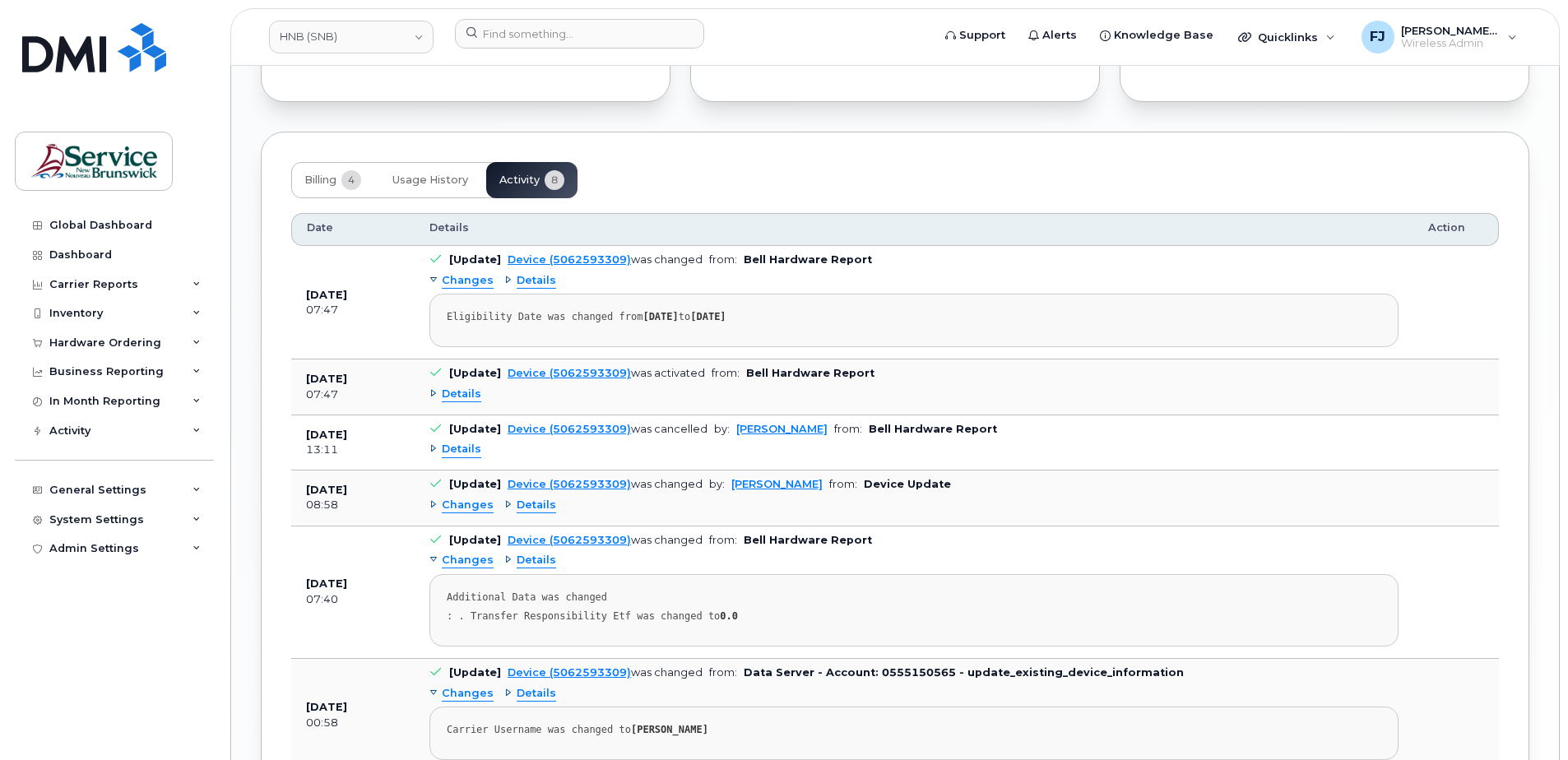
scroll to position [1327, 0]
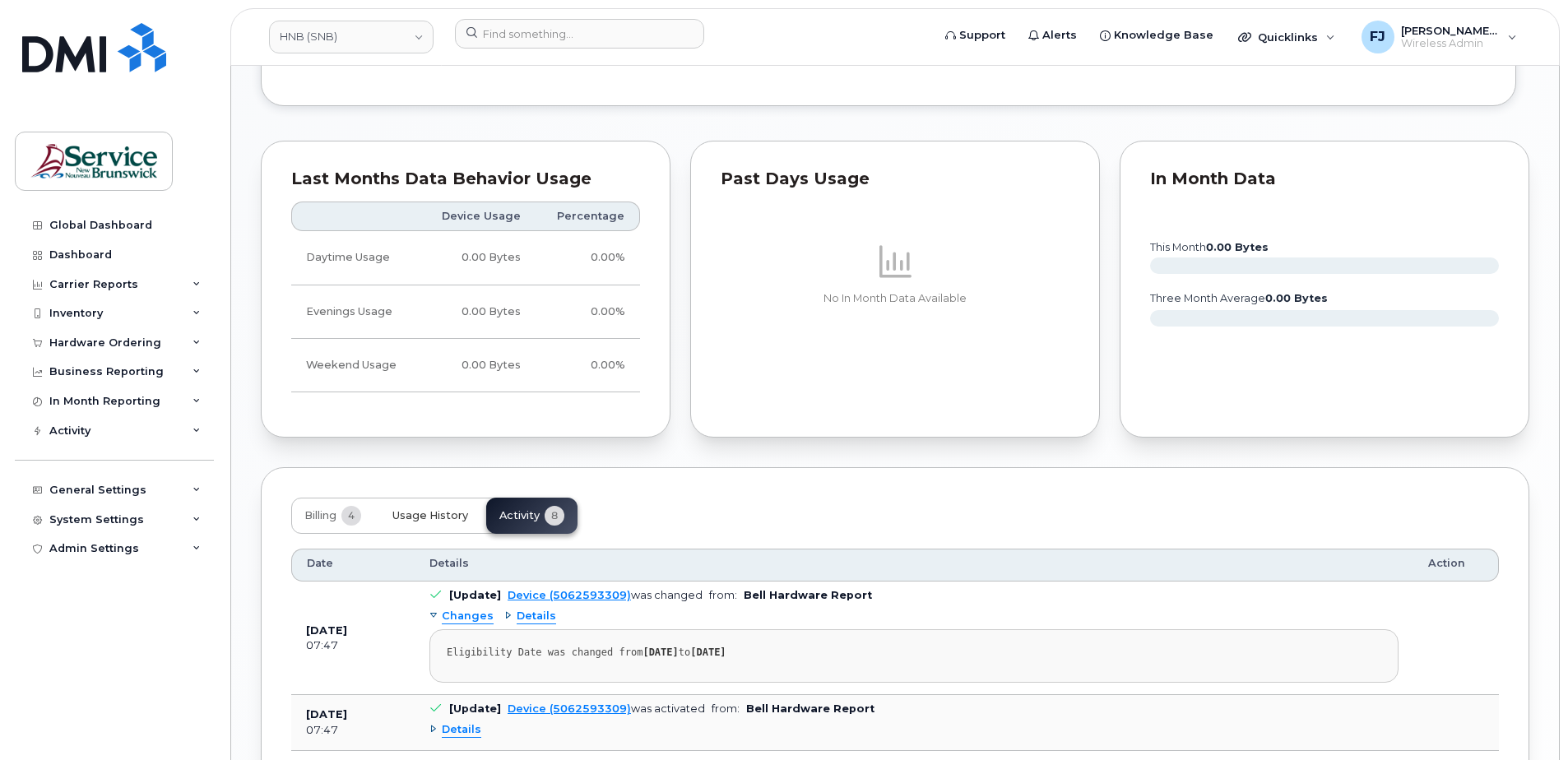
click at [430, 520] on span "Usage History" at bounding box center [430, 515] width 76 height 13
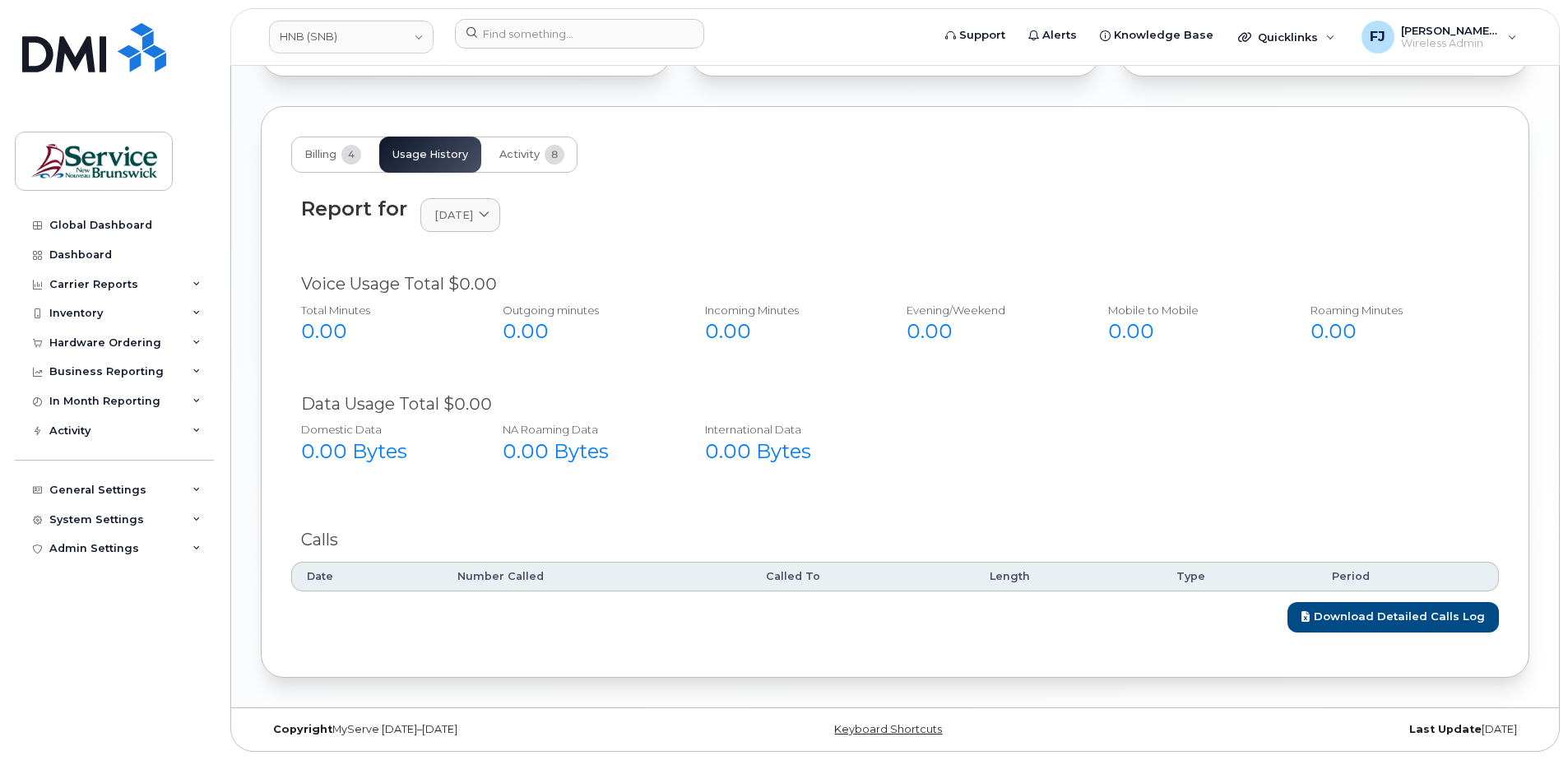
scroll to position [1605, 0]
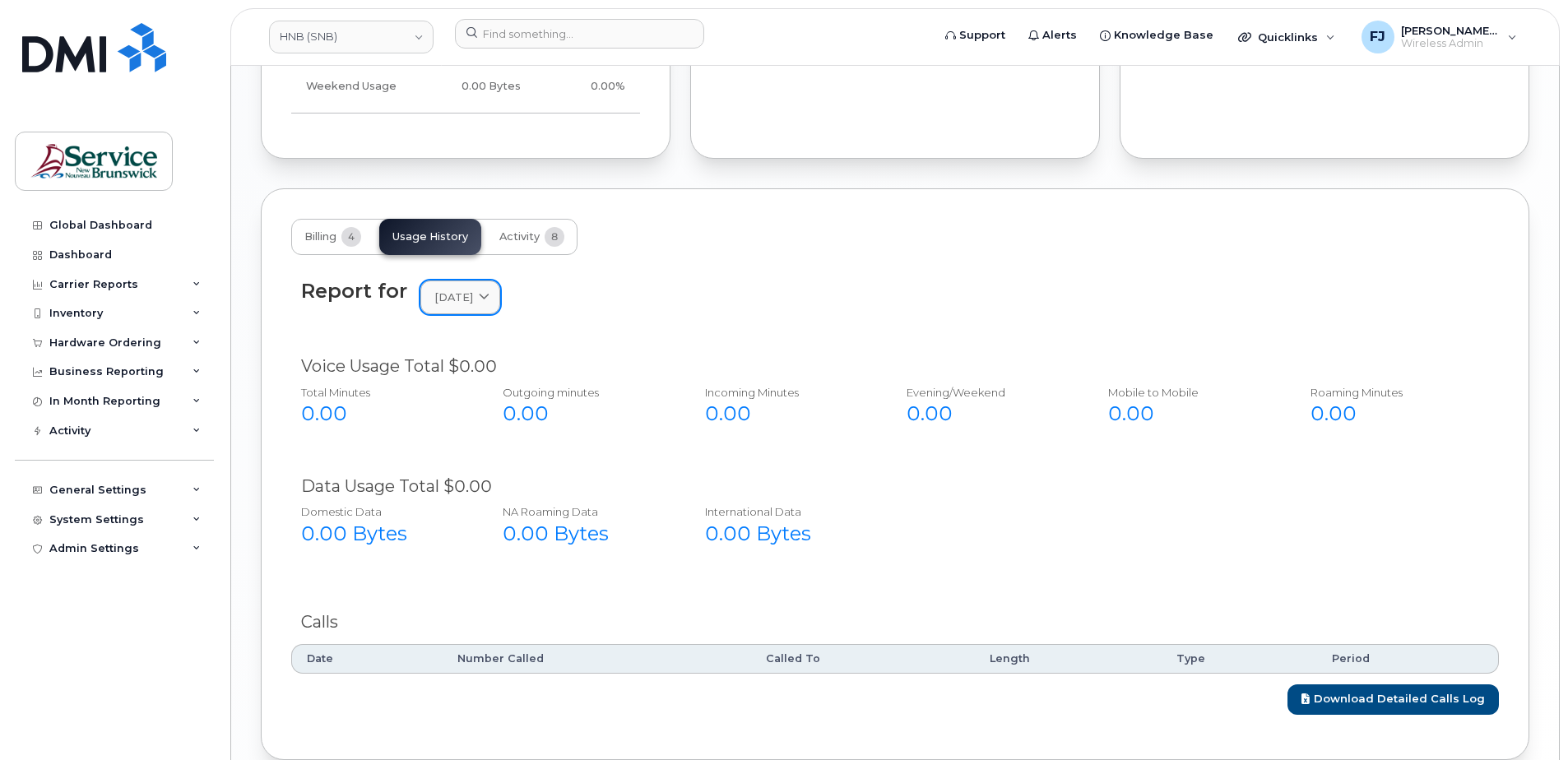
click at [473, 295] on span "[DATE]" at bounding box center [453, 297] width 38 height 16
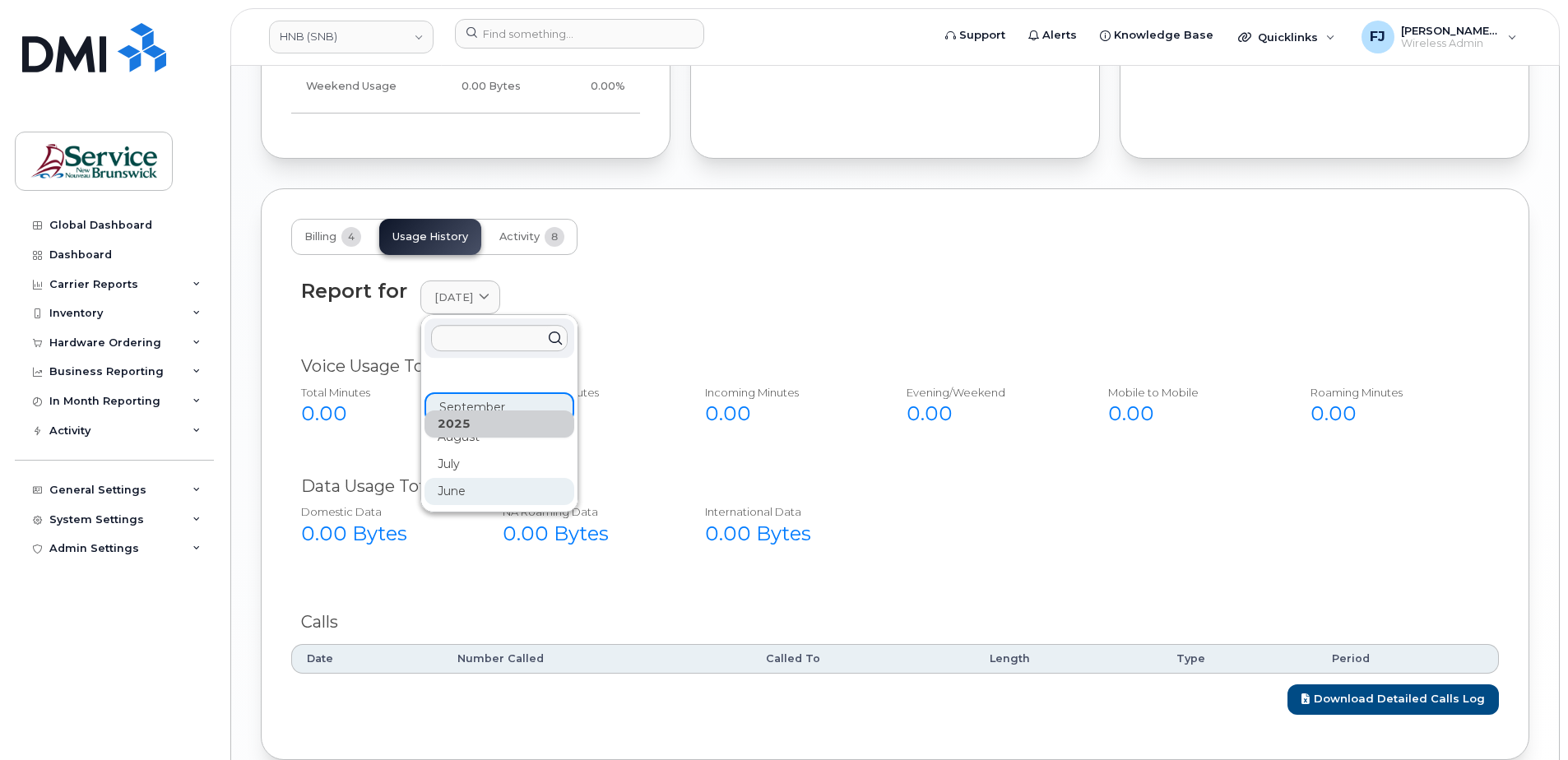
click at [492, 485] on div "June" at bounding box center [500, 491] width 150 height 27
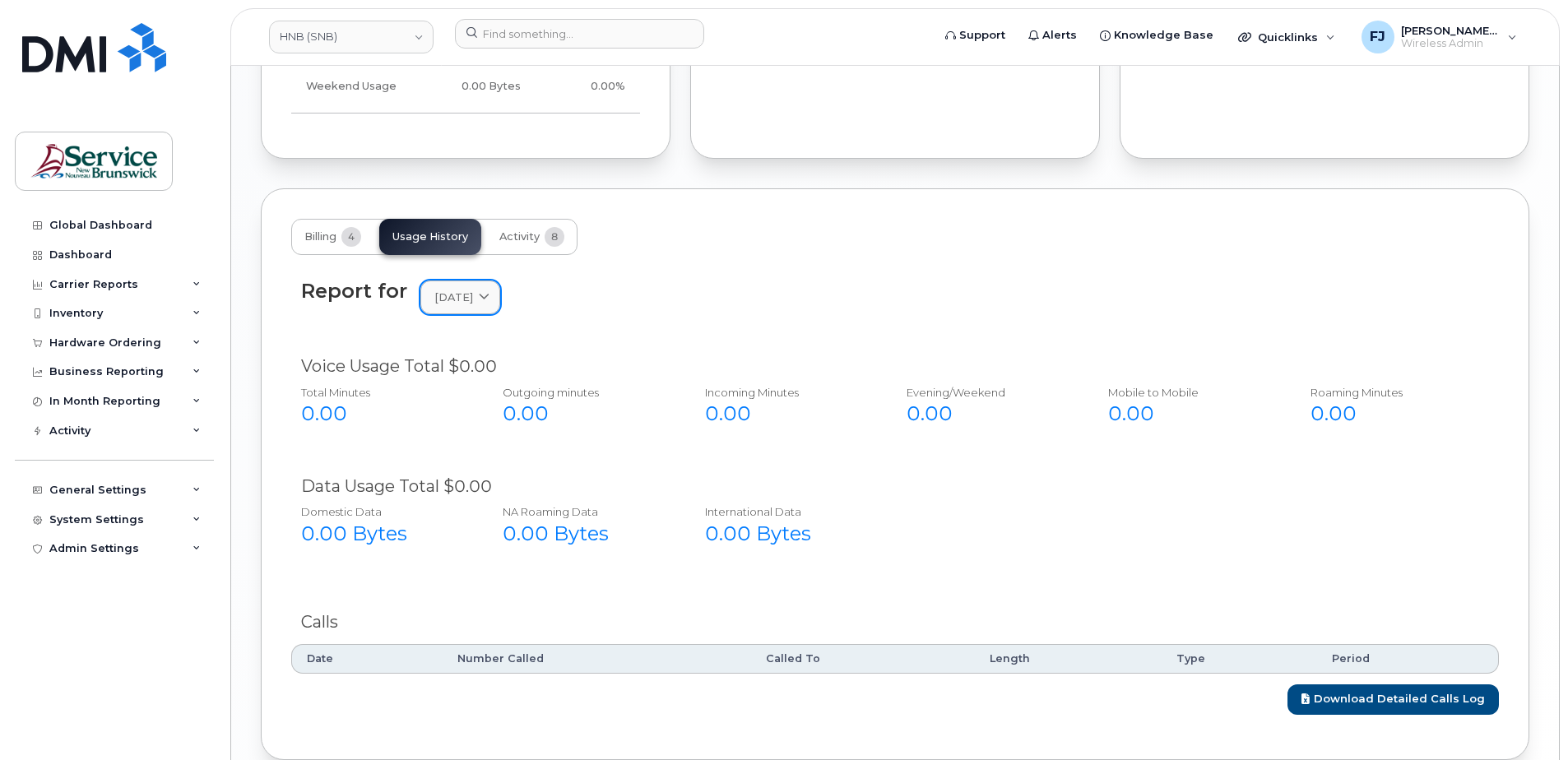
click at [472, 311] on link "[DATE]" at bounding box center [460, 297] width 80 height 34
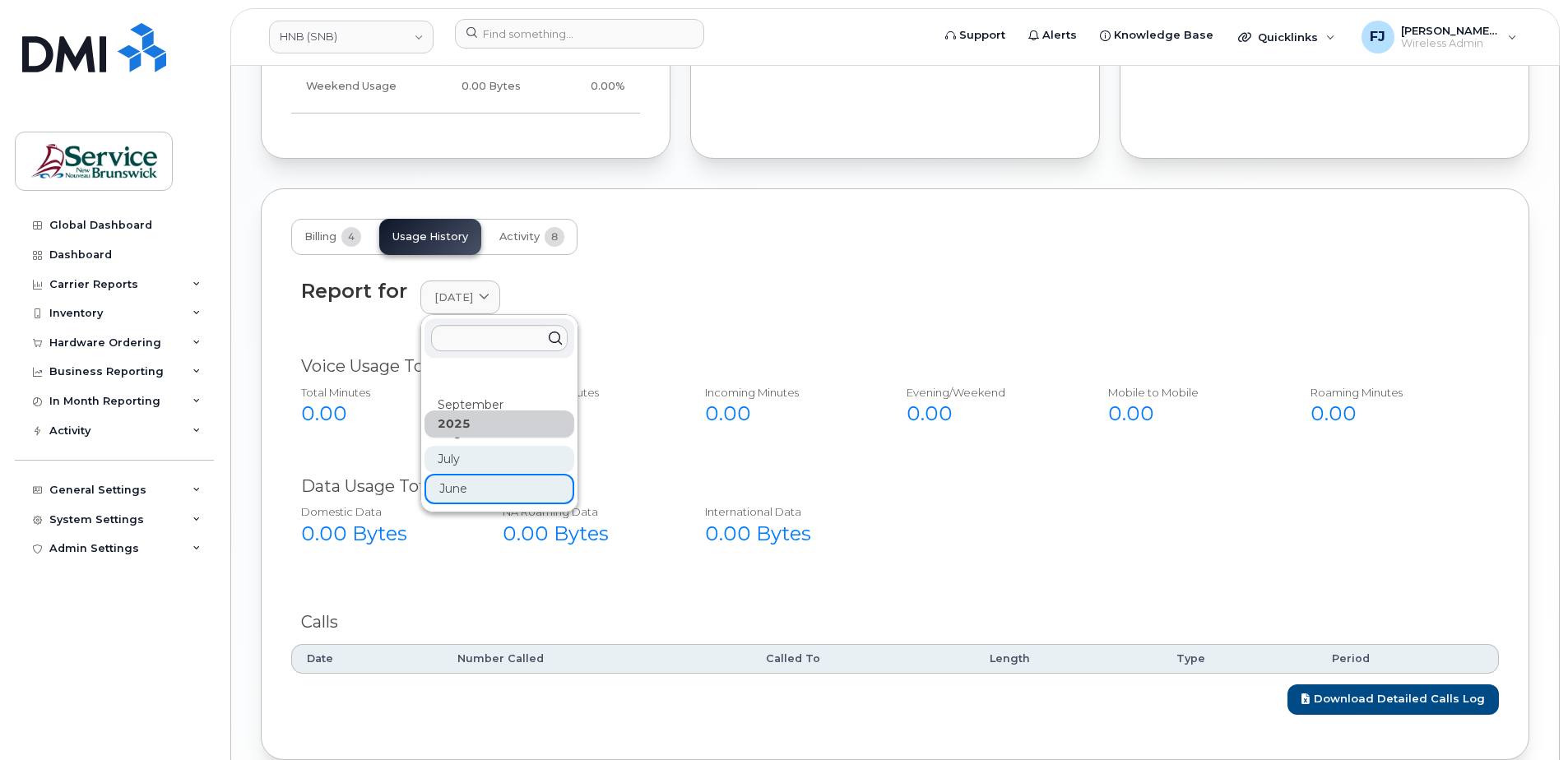
click at [487, 464] on div "July" at bounding box center [500, 458] width 150 height 27
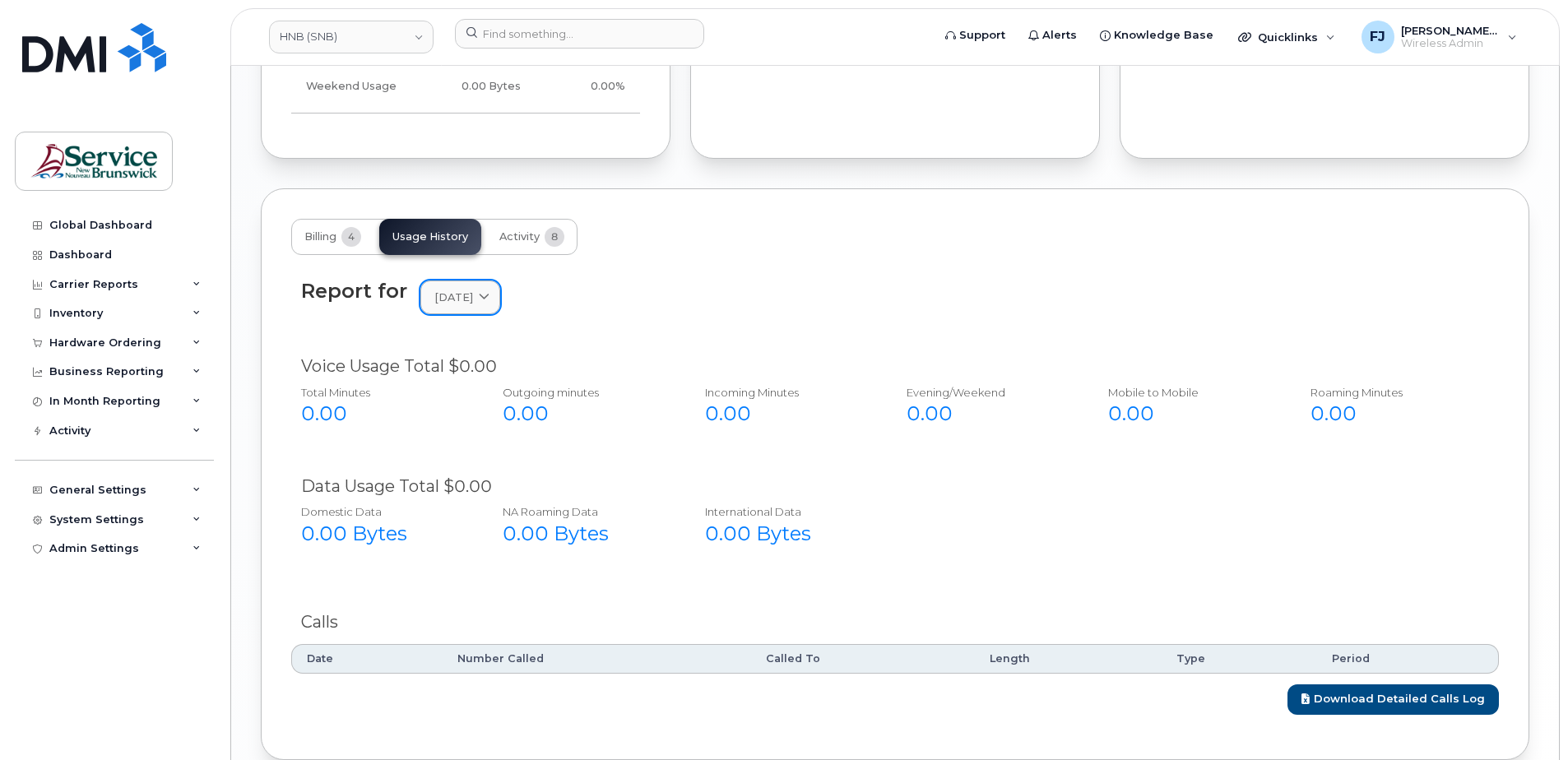
click at [464, 291] on span "[DATE]" at bounding box center [453, 297] width 38 height 16
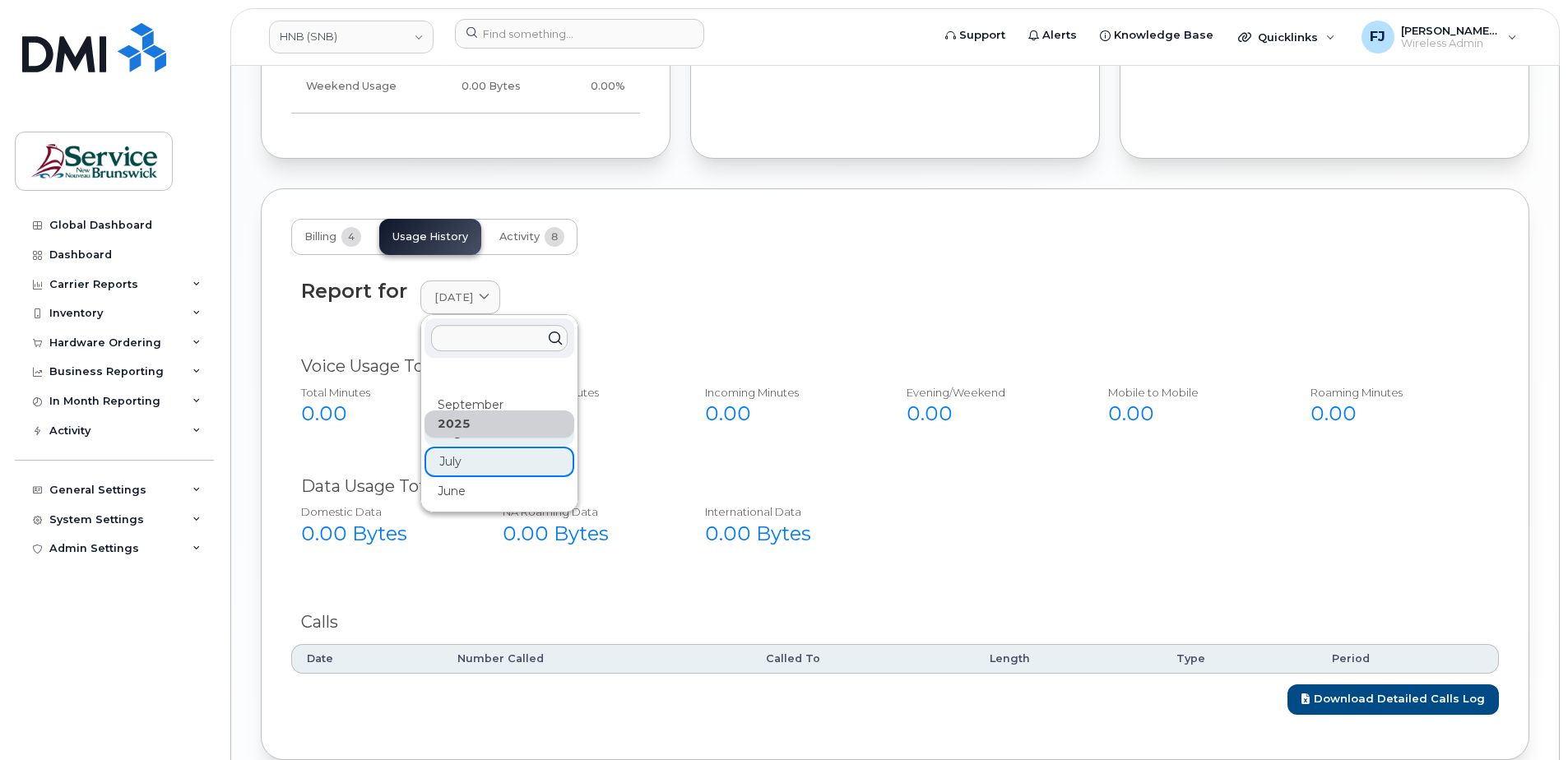
click at [470, 443] on div "August" at bounding box center [500, 431] width 150 height 27
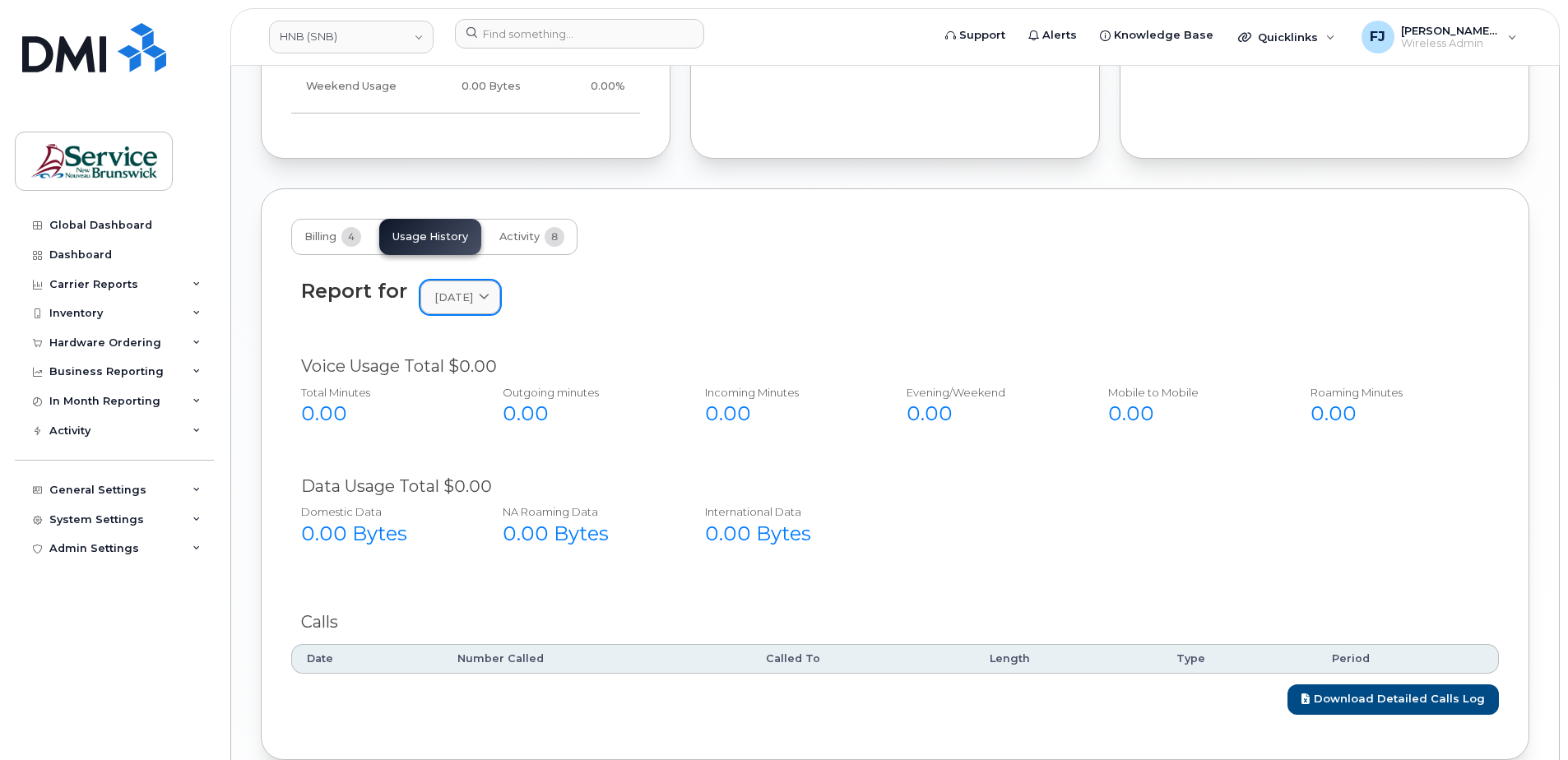
click at [456, 303] on span "[DATE]" at bounding box center [453, 297] width 38 height 16
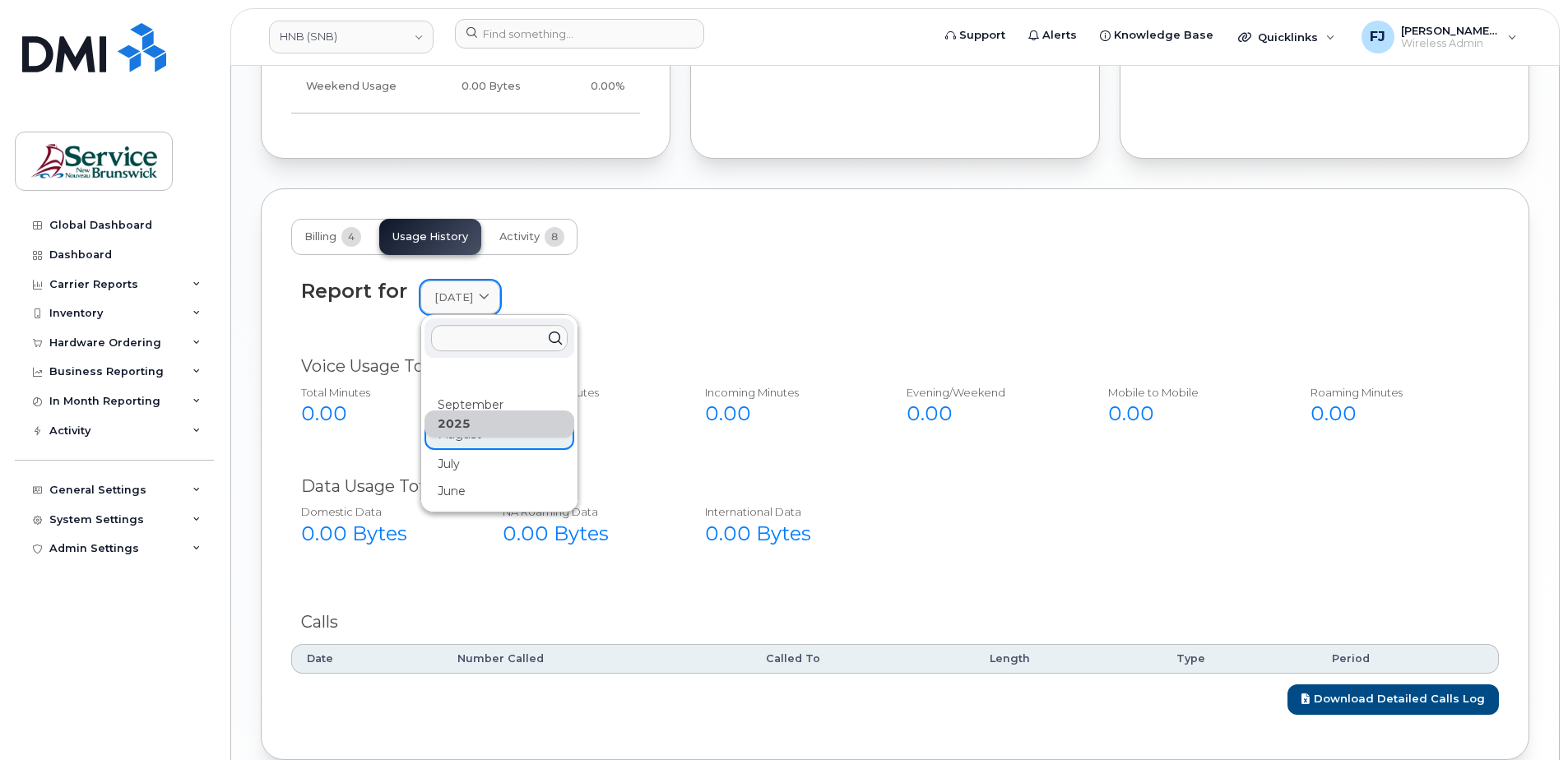
click at [470, 398] on div "September" at bounding box center [500, 404] width 150 height 27
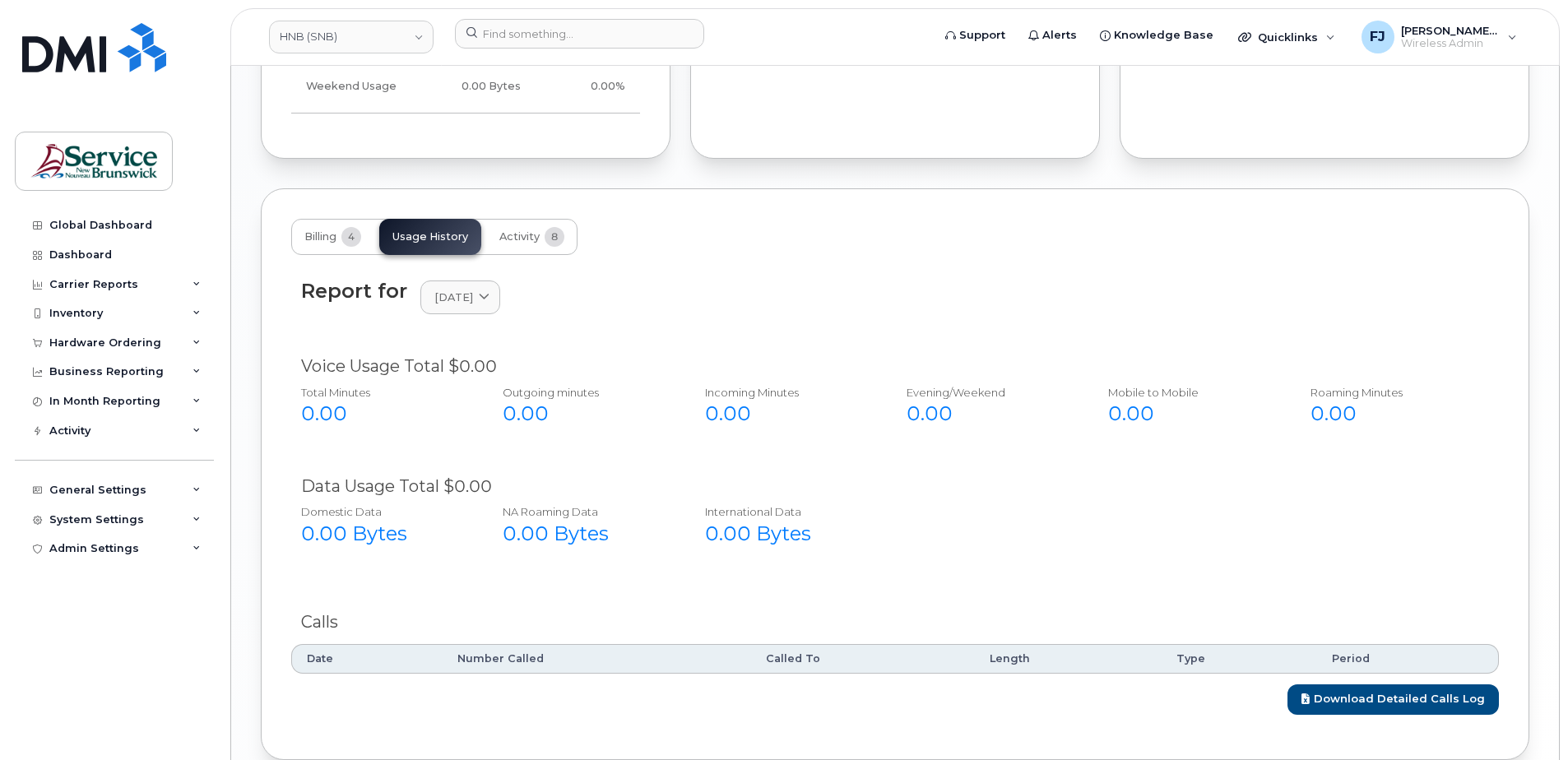
click at [879, 305] on div "Report for [DATE] [DATE] August July June" at bounding box center [895, 297] width 1188 height 36
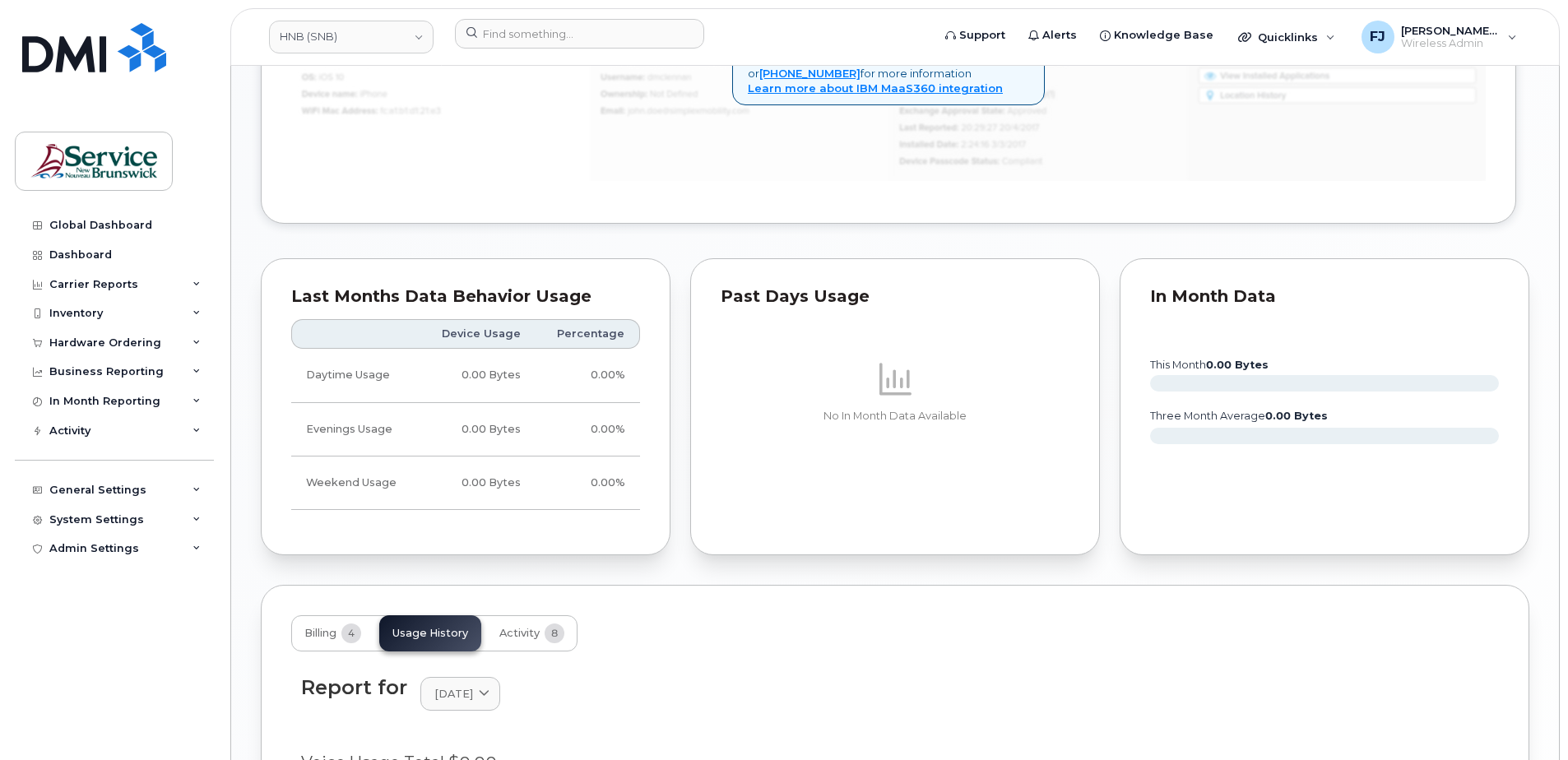
scroll to position [1194, 0]
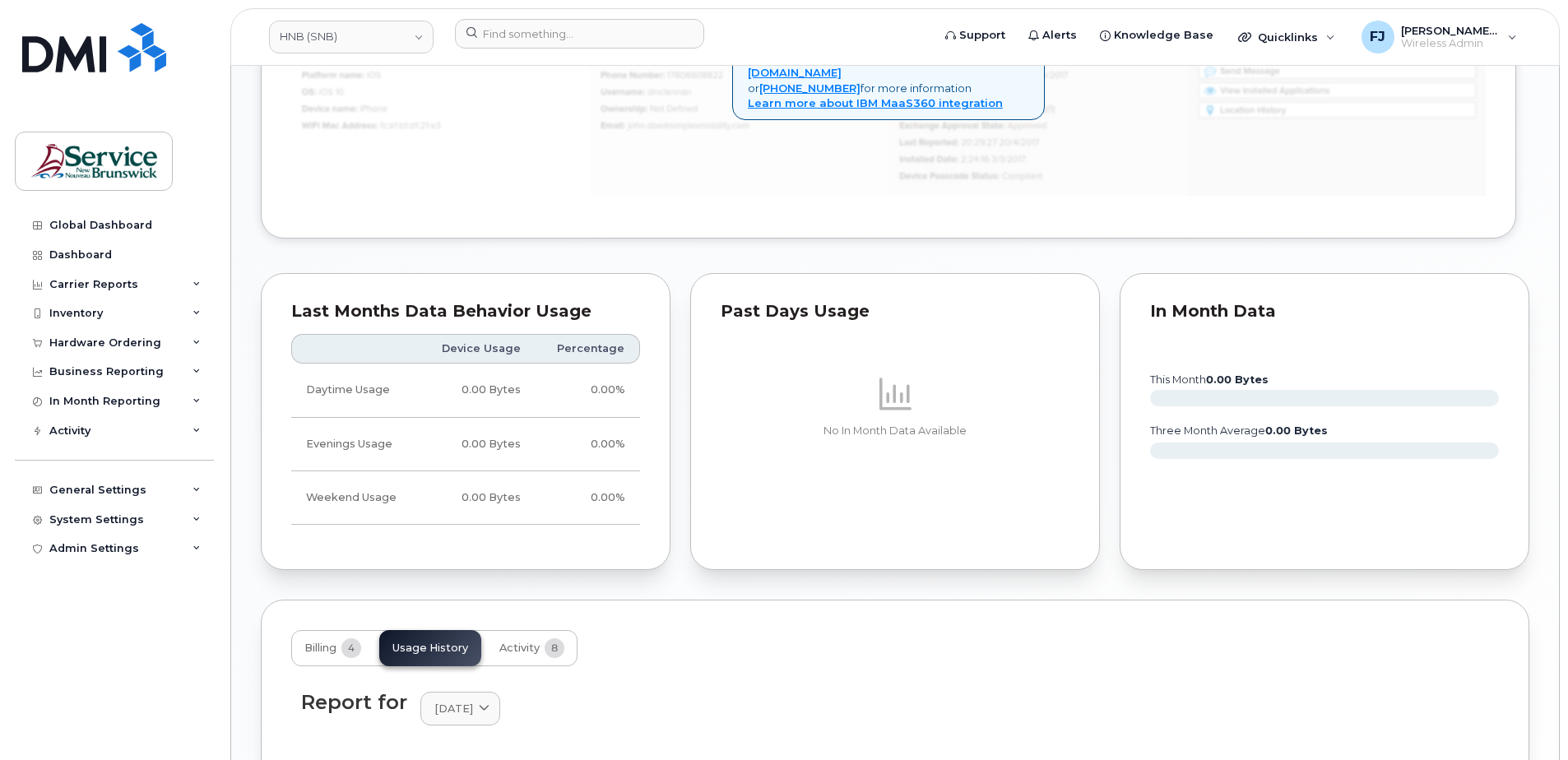
click at [1143, 649] on div "Billing 4 Usage History Activity 8" at bounding box center [895, 648] width 1208 height 37
click at [1116, 632] on div "Billing 4 Usage History Activity 8" at bounding box center [895, 648] width 1208 height 37
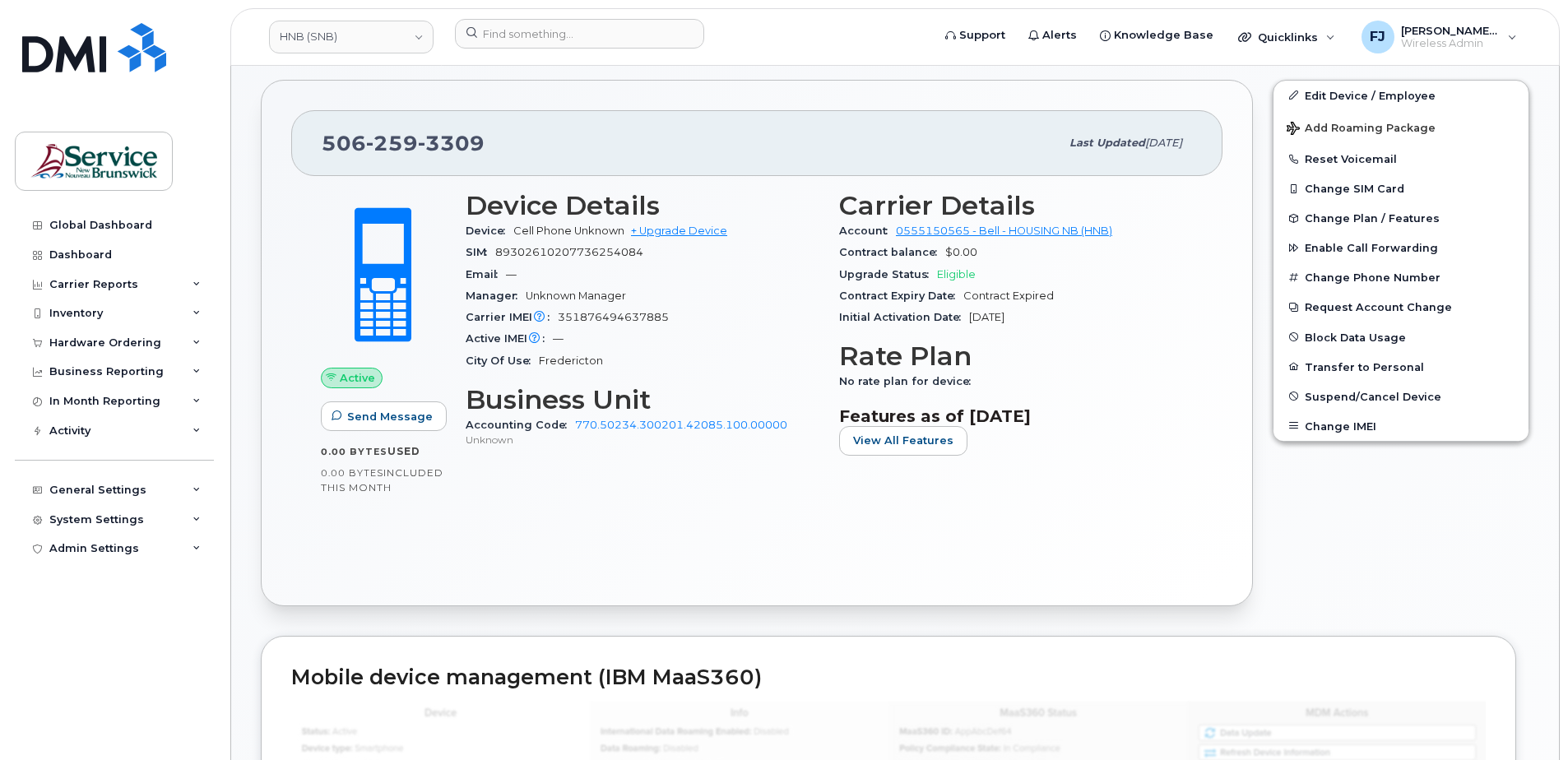
scroll to position [207, 0]
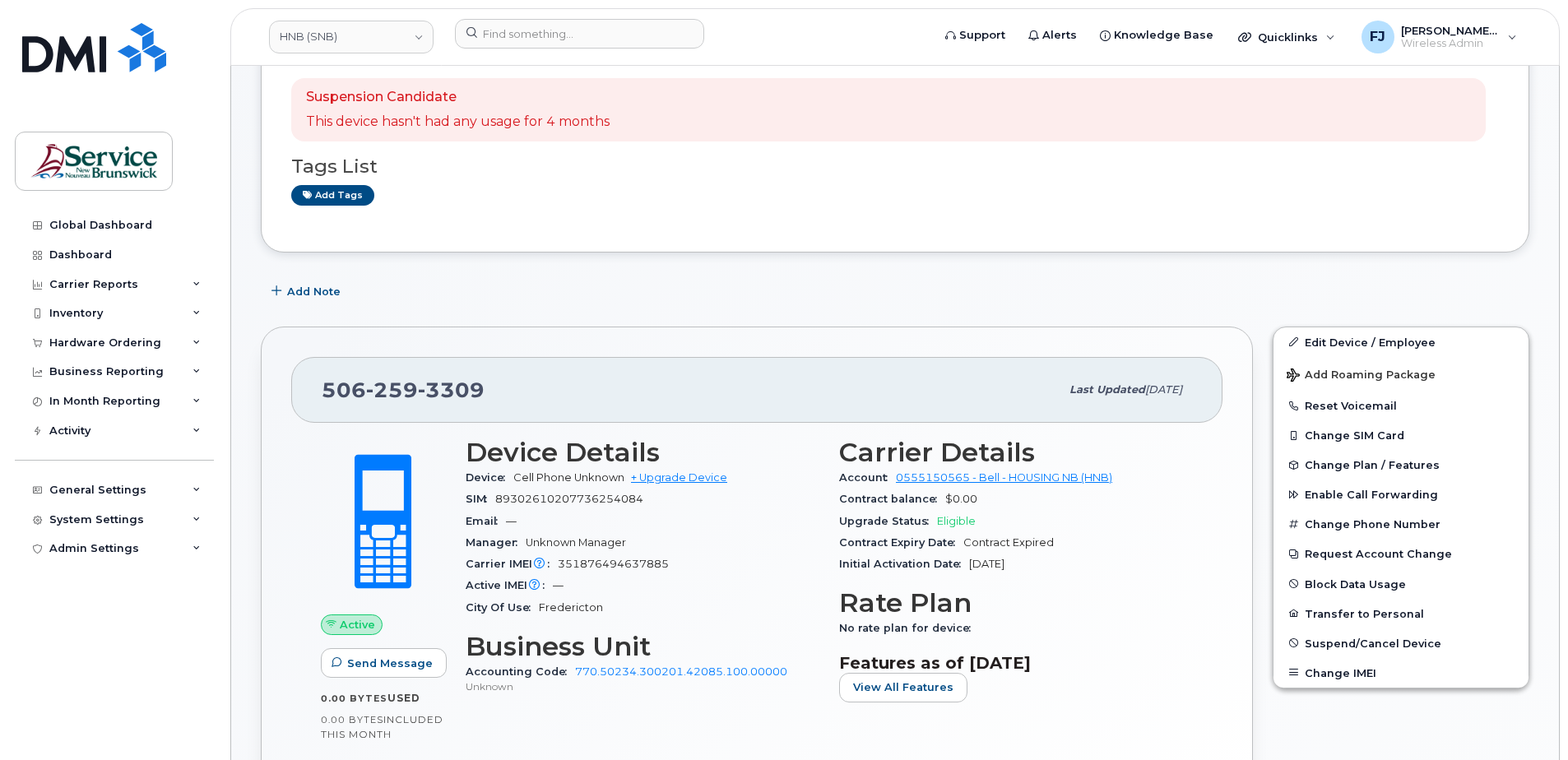
click at [864, 364] on div "[PHONE_NUMBER] Last updated [DATE]" at bounding box center [757, 389] width 931 height 65
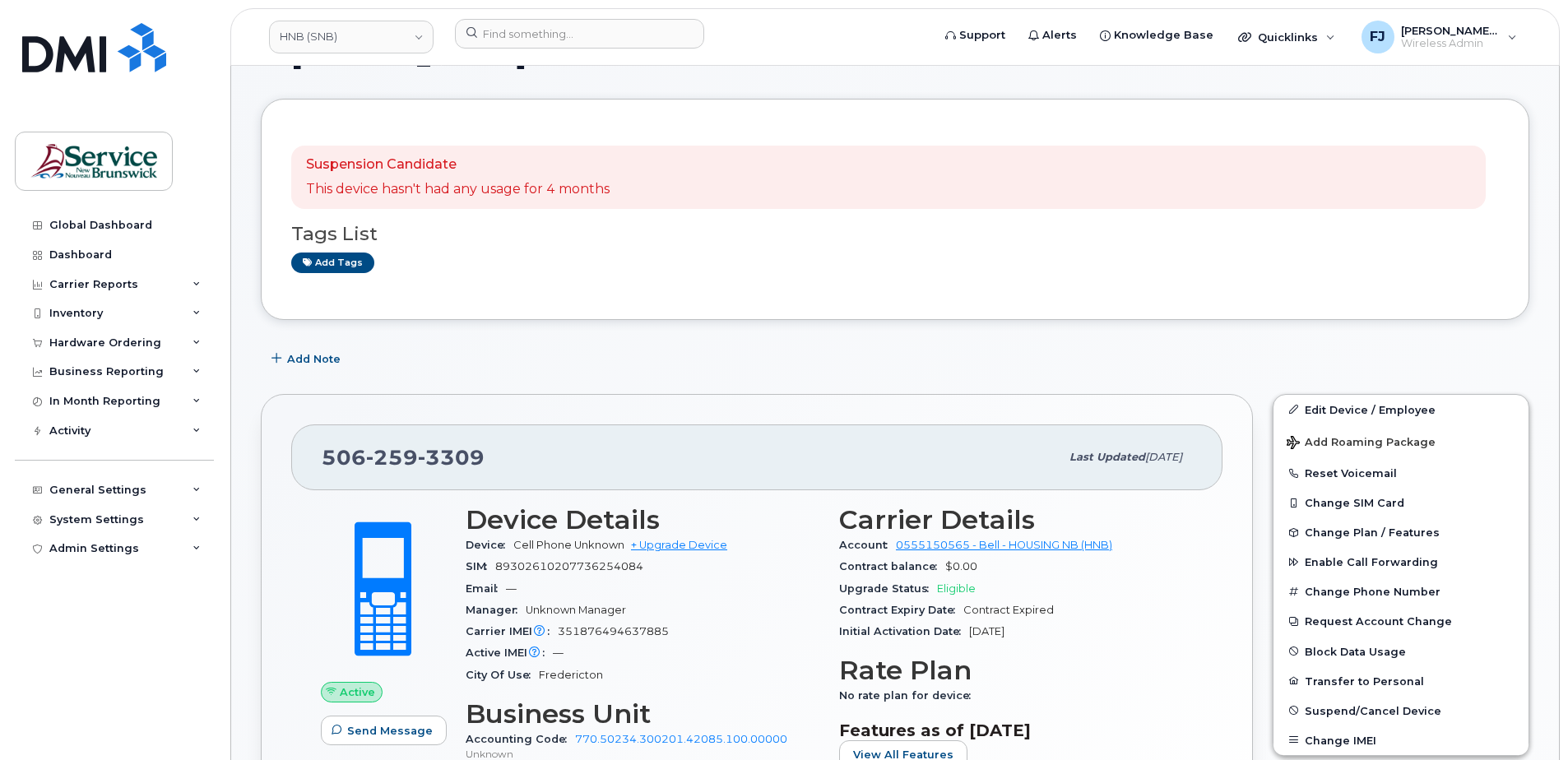
scroll to position [289, 0]
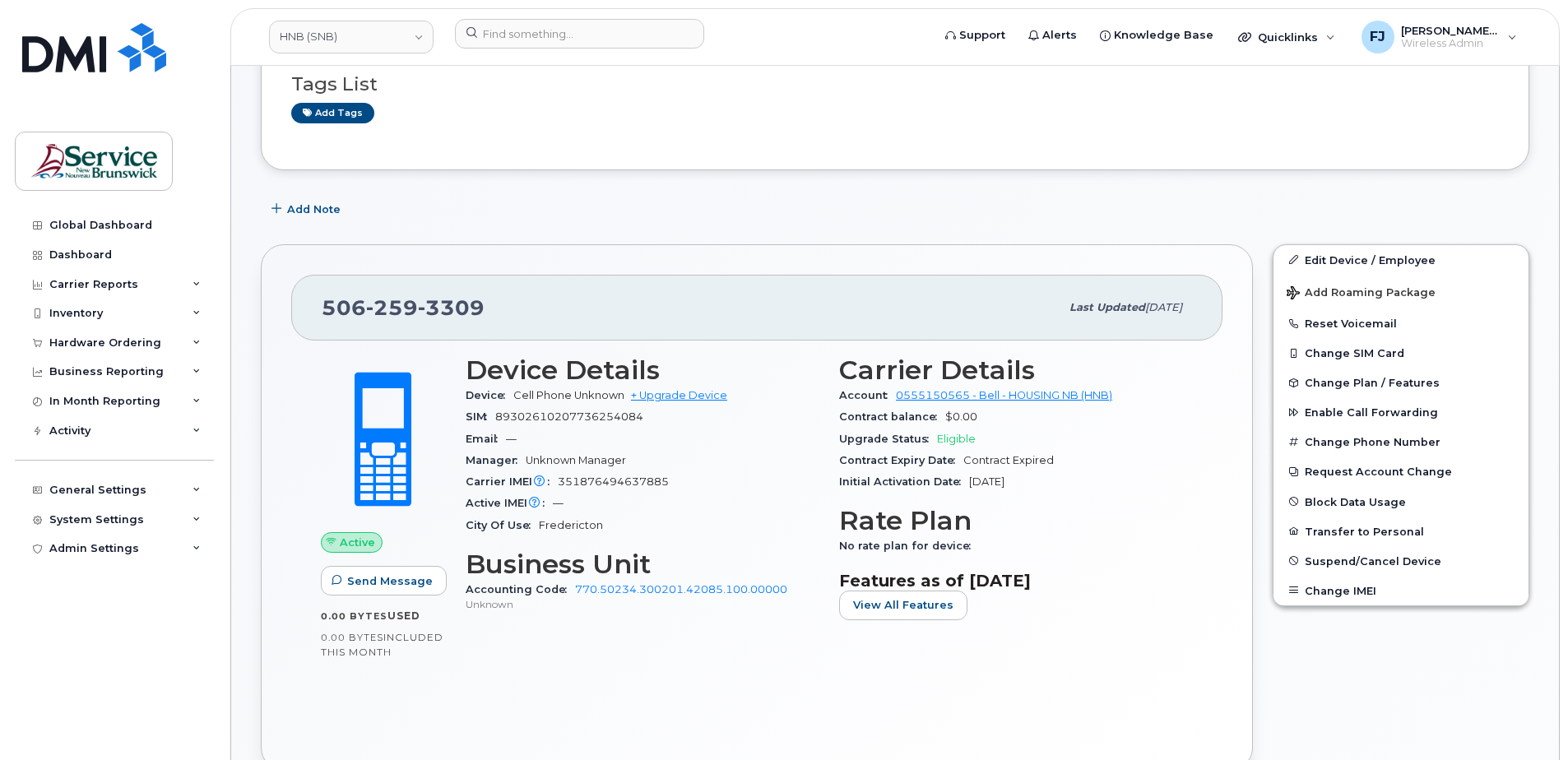
click at [864, 364] on h3 "Carrier Details" at bounding box center [1016, 370] width 354 height 30
click at [927, 316] on div "[PHONE_NUMBER]" at bounding box center [691, 308] width 738 height 35
